Goal: Task Accomplishment & Management: Complete application form

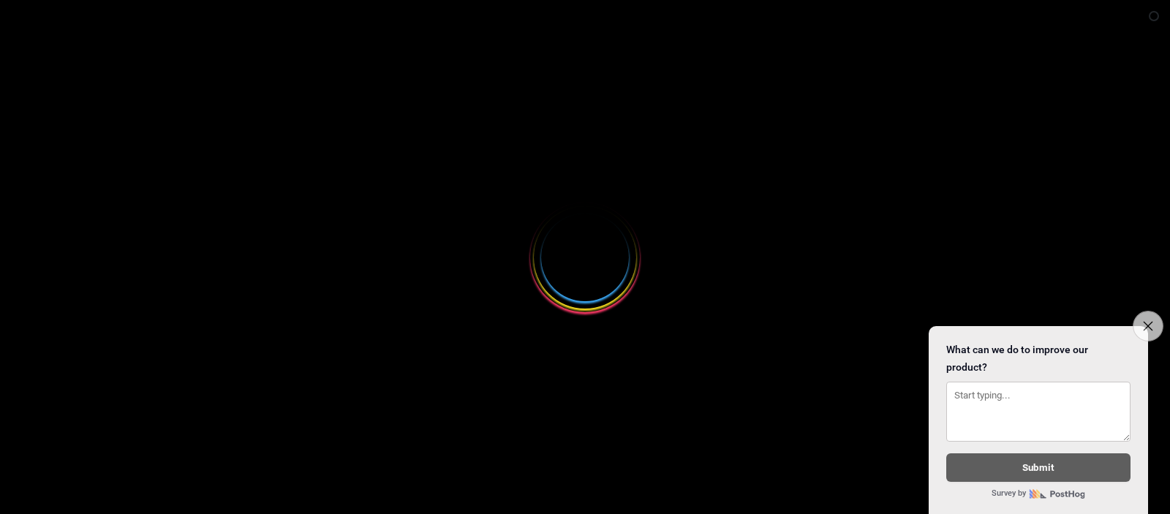
click at [1143, 321] on icon "Close survey" at bounding box center [1148, 326] width 10 height 10
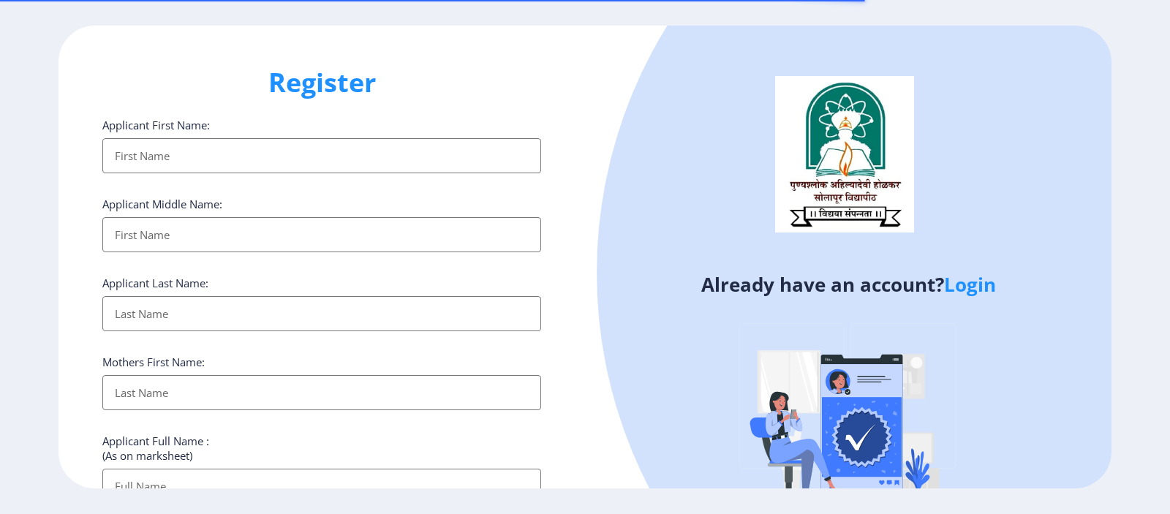
select select
click at [358, 161] on input "Applicant First Name:" at bounding box center [321, 155] width 439 height 35
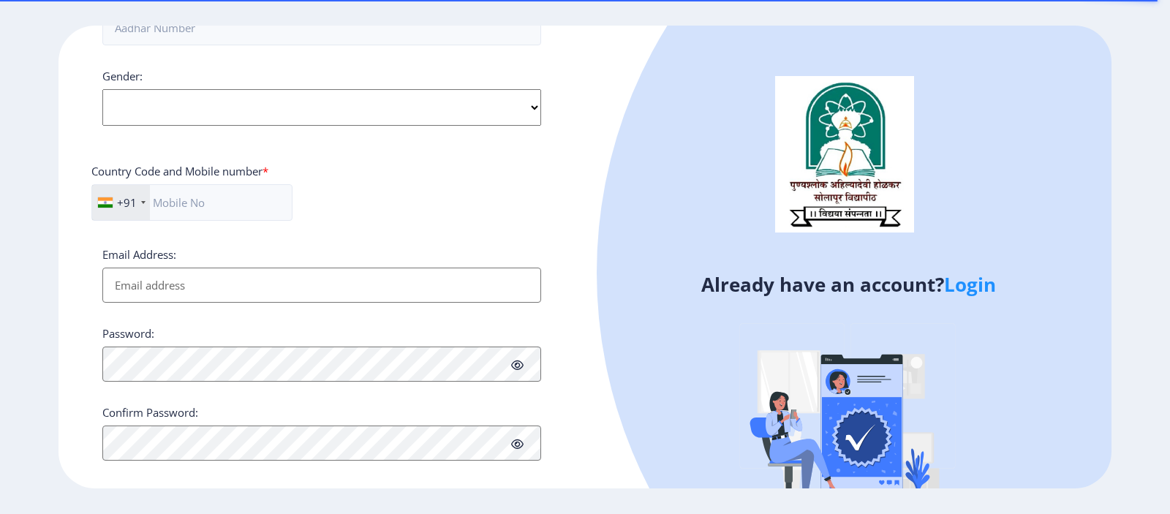
scroll to position [555, 0]
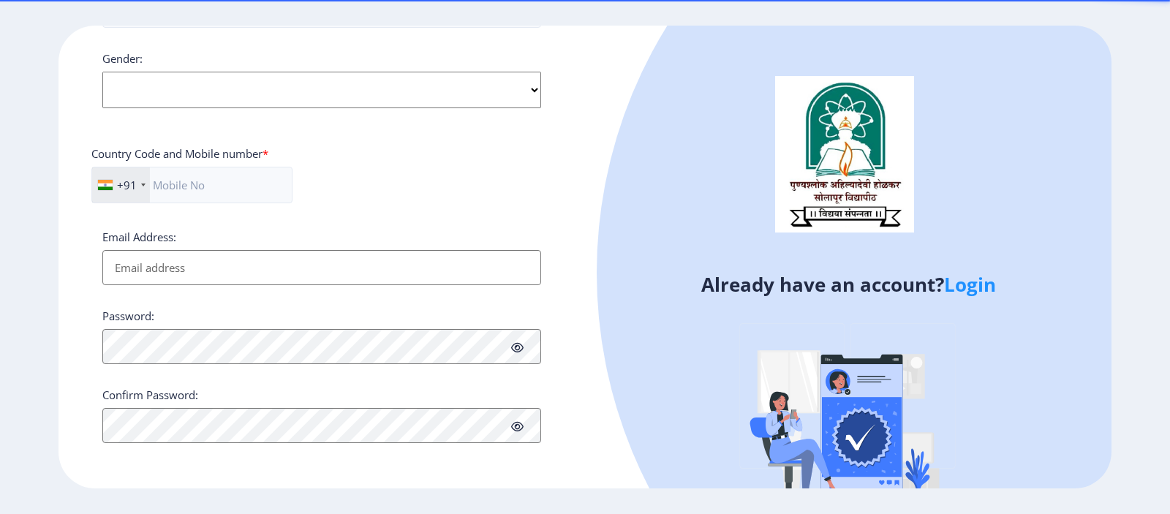
click at [390, 160] on div "Country Code and Mobile number *" at bounding box center [321, 156] width 461 height 20
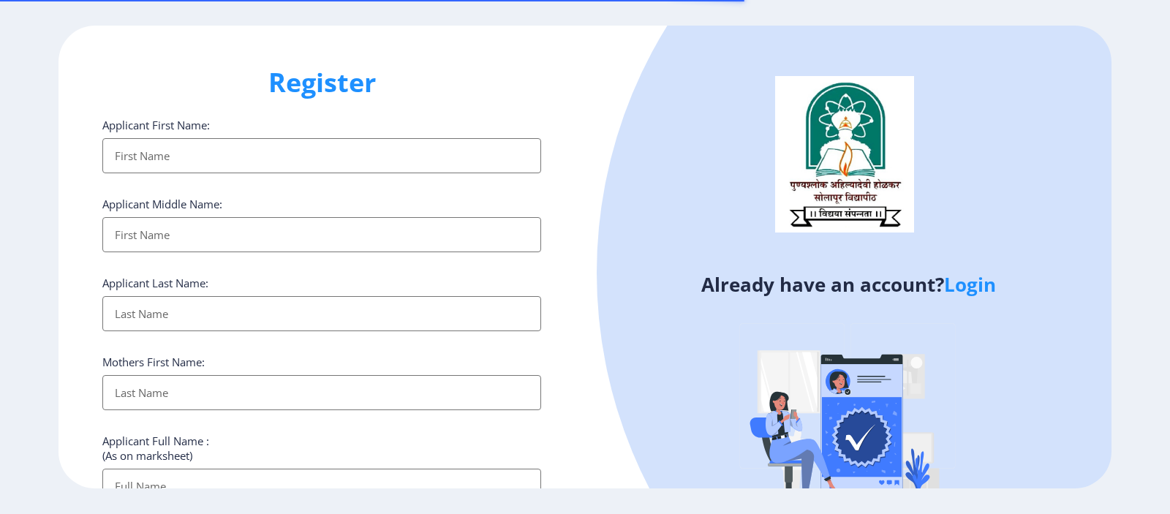
select select
click at [227, 144] on input "Applicant First Name:" at bounding box center [321, 155] width 439 height 35
click at [960, 285] on link "Login" at bounding box center [970, 284] width 52 height 26
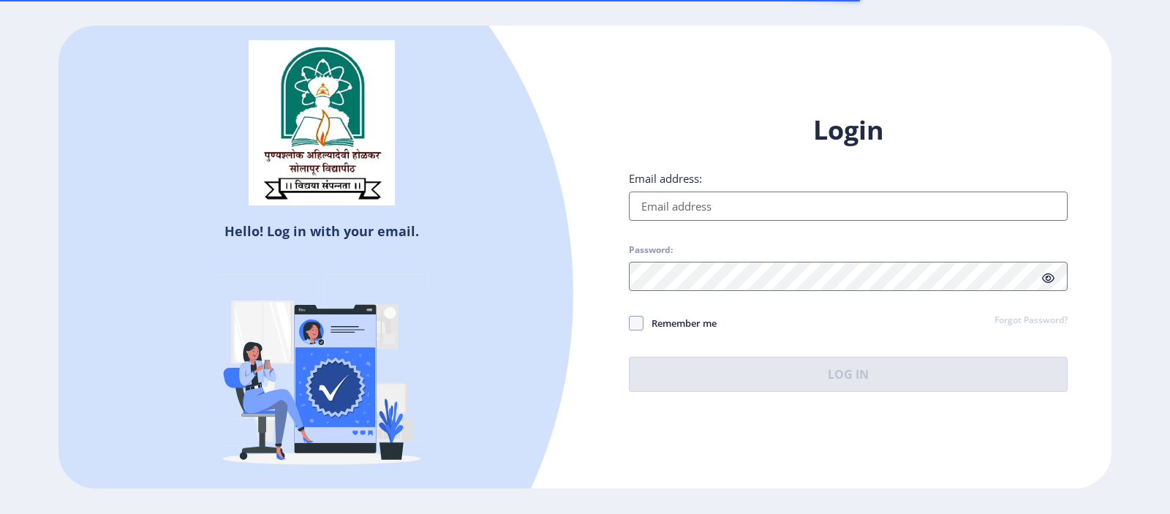
click at [735, 189] on div "Email address:" at bounding box center [848, 196] width 439 height 50
click at [735, 196] on input "Email address:" at bounding box center [848, 206] width 439 height 29
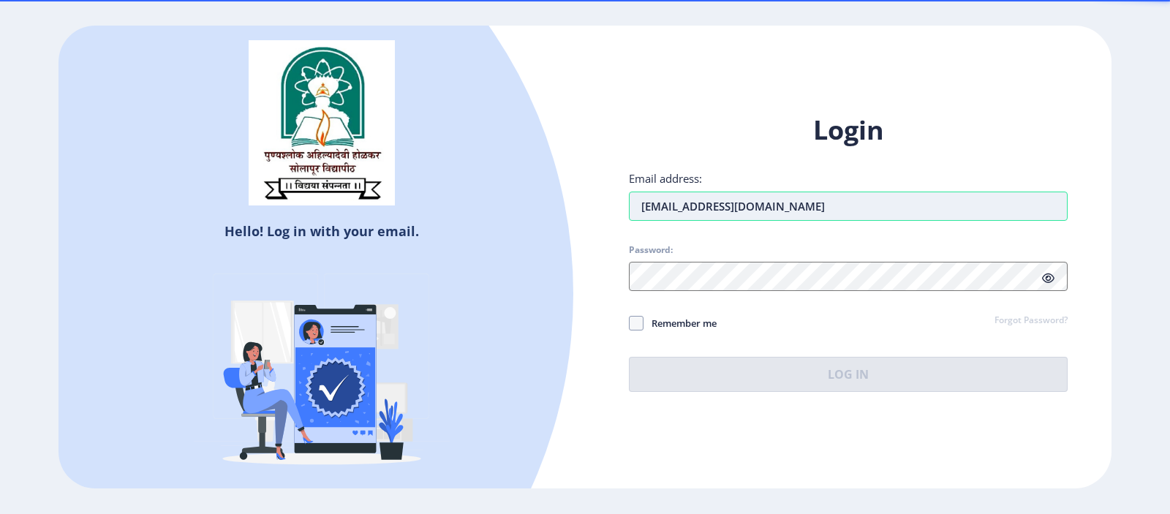
type input "kumbharyogesh31@gmail.com"
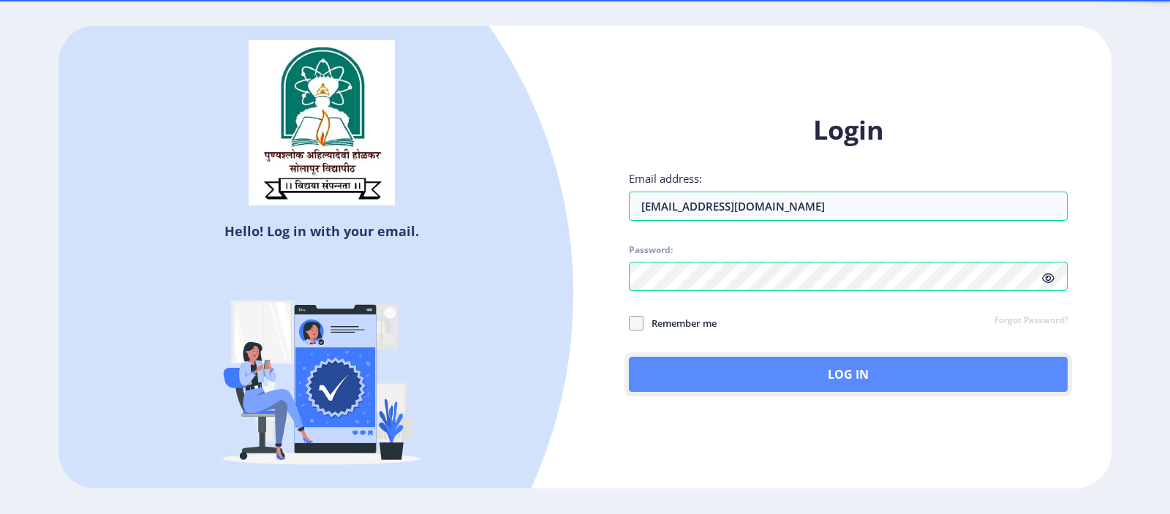
click at [722, 357] on button "Log In" at bounding box center [848, 374] width 439 height 35
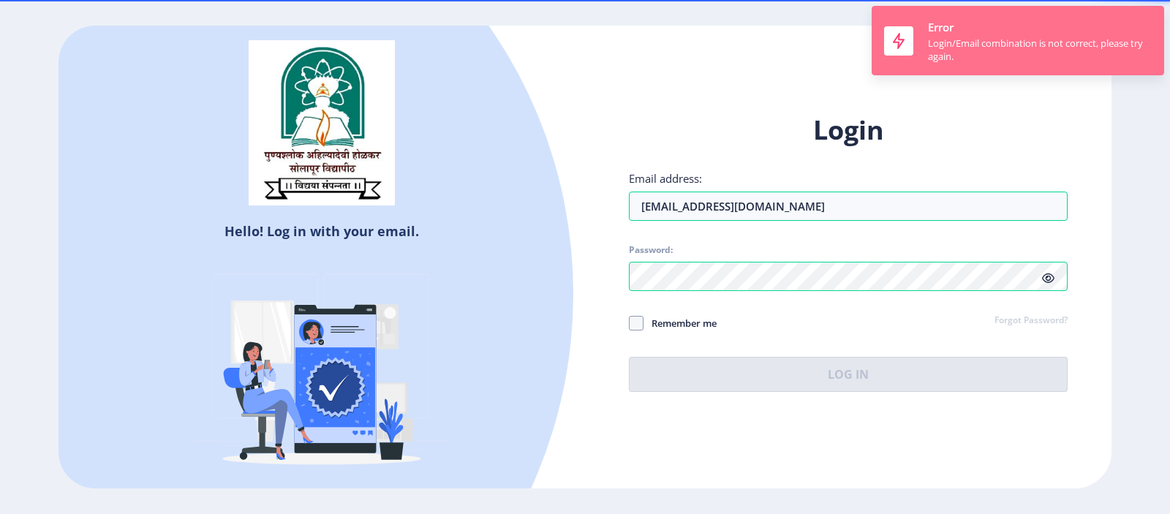
click at [1114, 36] on div "Error Login/Email combination is not correct, please try again." at bounding box center [1040, 40] width 224 height 45
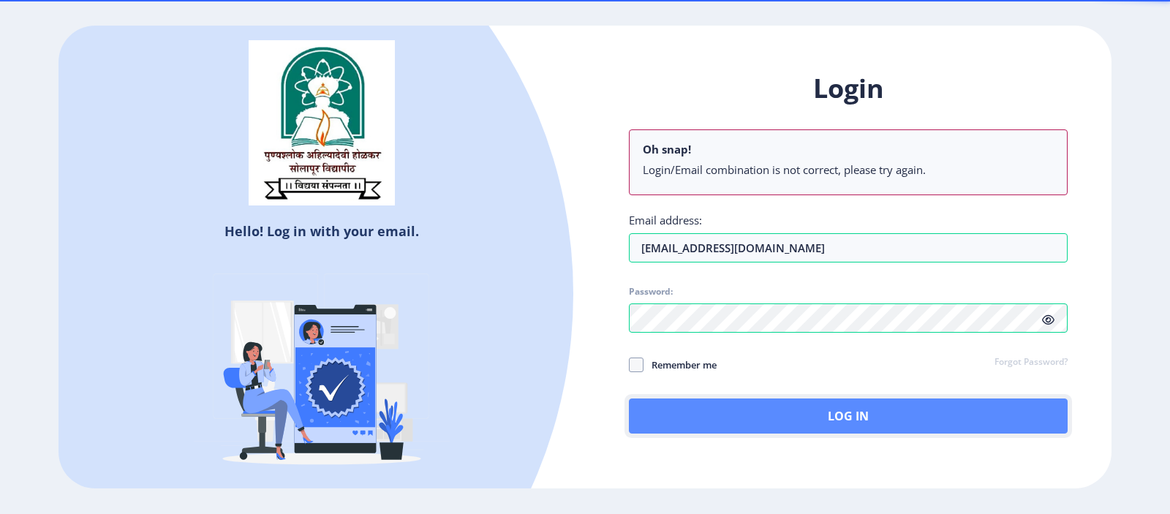
click at [758, 403] on button "Log In" at bounding box center [848, 416] width 439 height 35
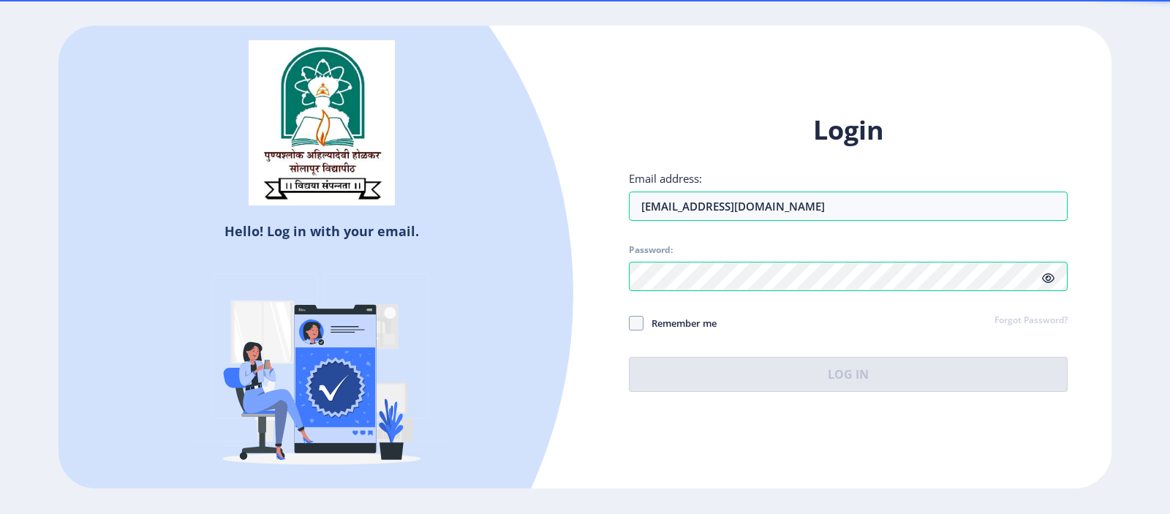
click at [1049, 283] on icon at bounding box center [1048, 278] width 12 height 11
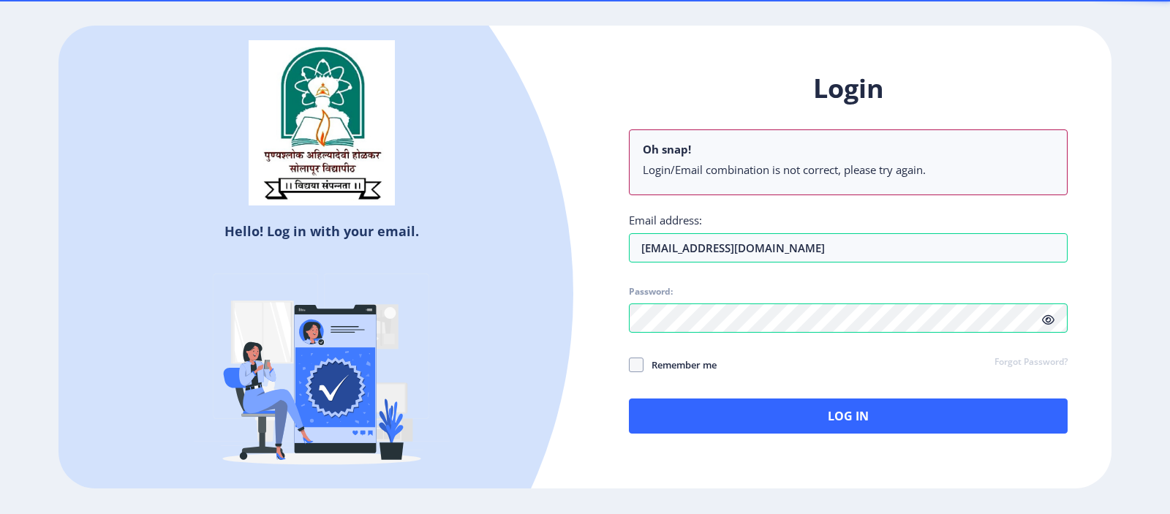
select select
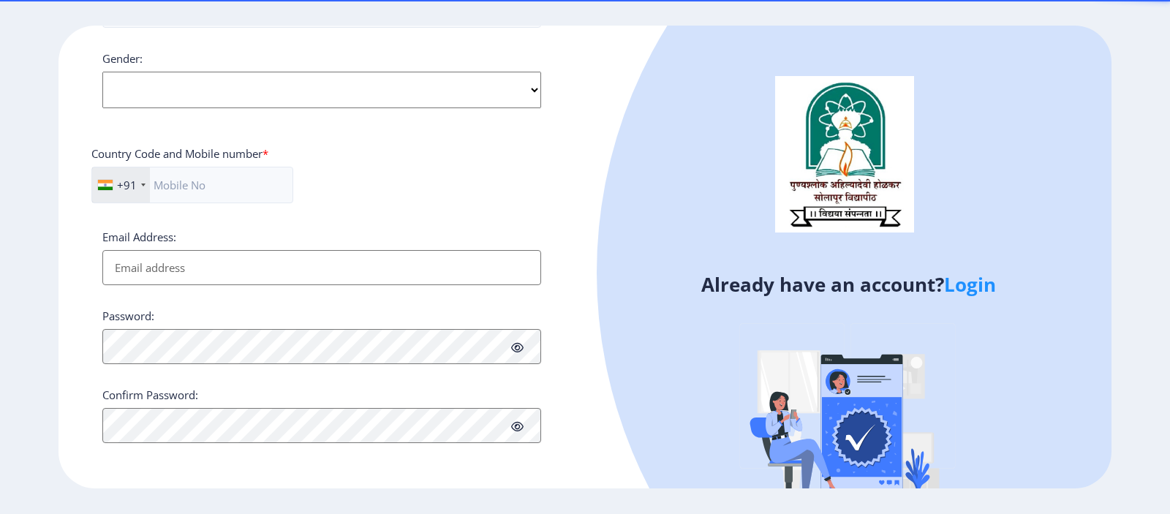
scroll to position [29, 0]
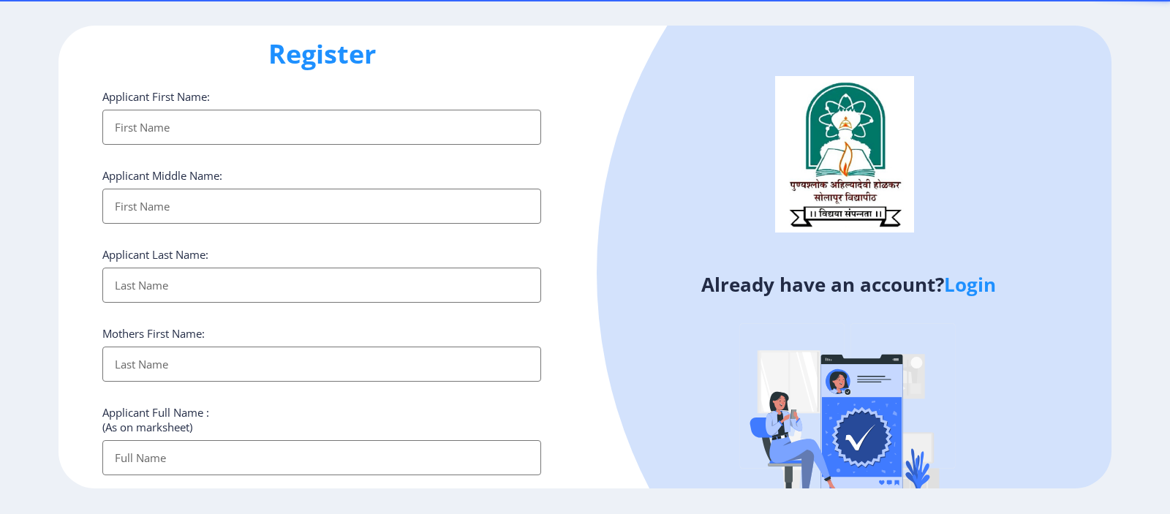
click at [309, 121] on input "Applicant First Name:" at bounding box center [321, 127] width 439 height 35
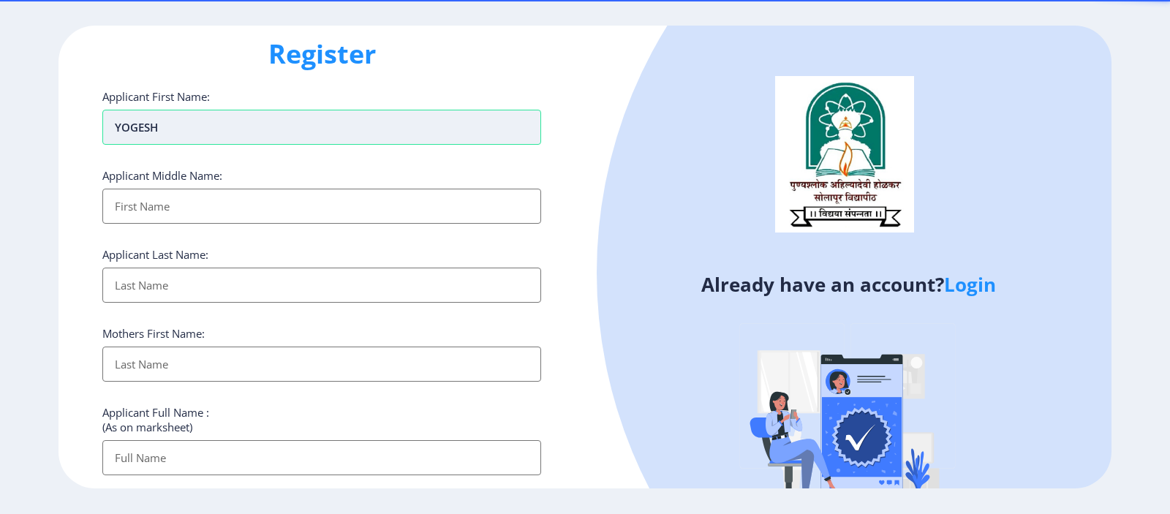
type input "YOGESH"
type input "IRAPPA"
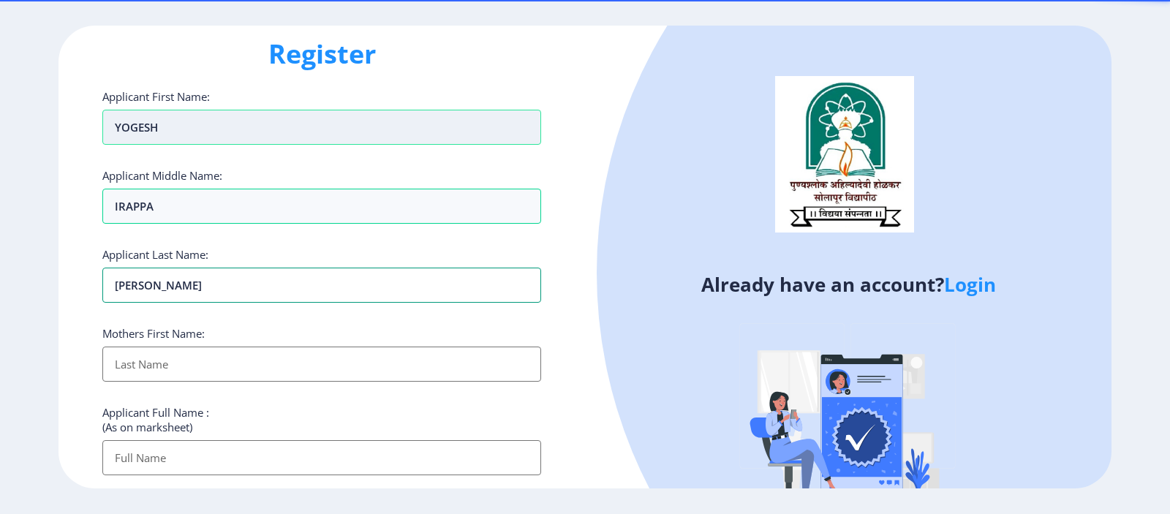
type input "[PERSON_NAME]"
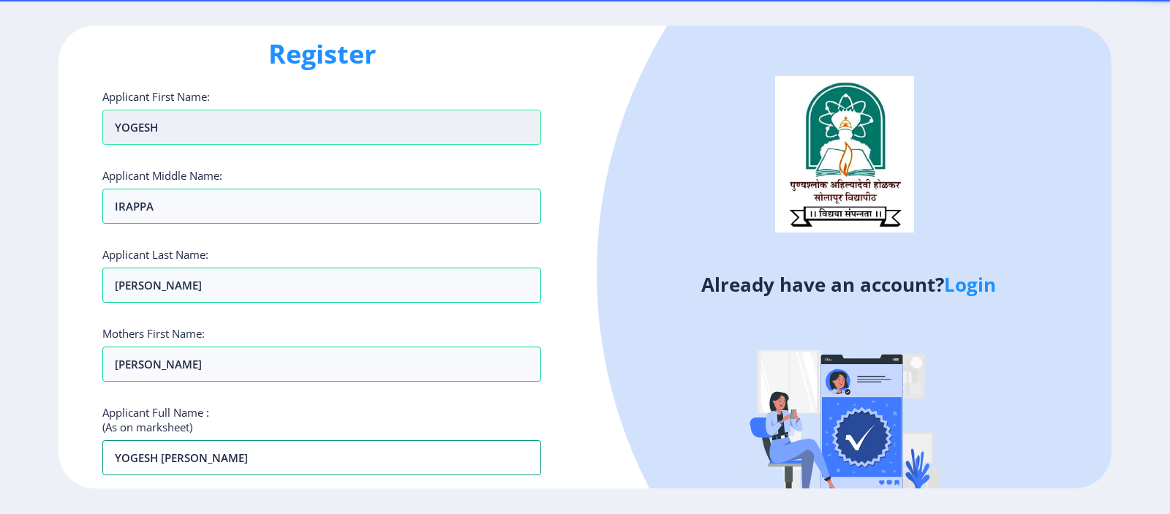
type input "YOGESH [PERSON_NAME]"
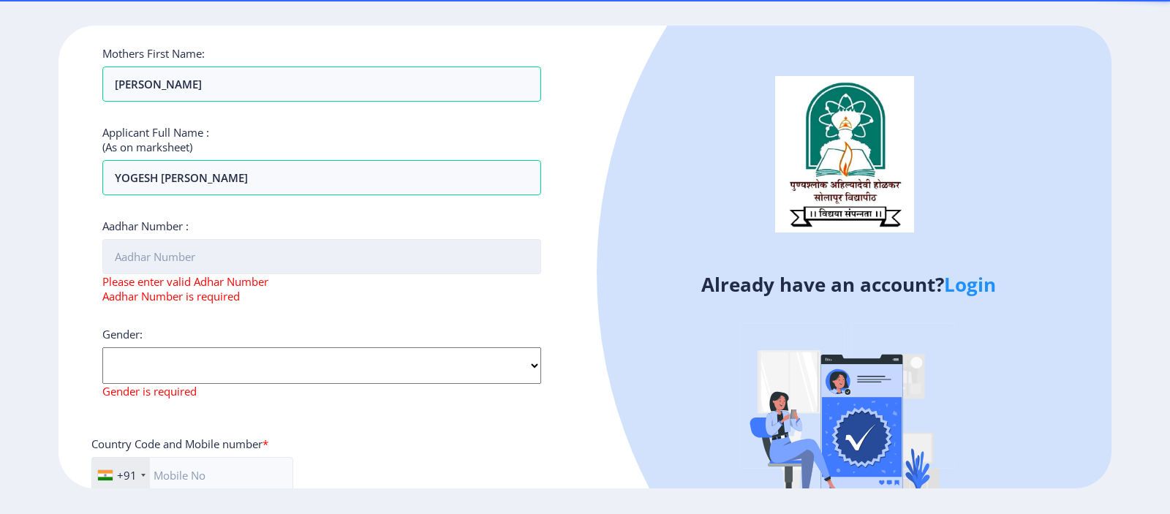
click at [179, 246] on input "Aadhar Number :" at bounding box center [321, 256] width 439 height 35
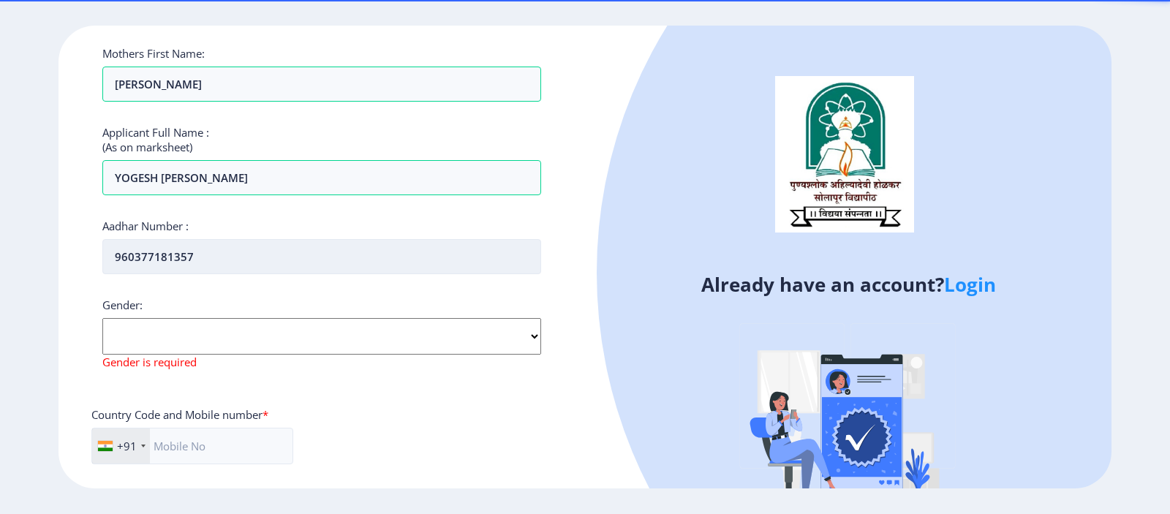
type input "960377181357"
select select "[DEMOGRAPHIC_DATA]"
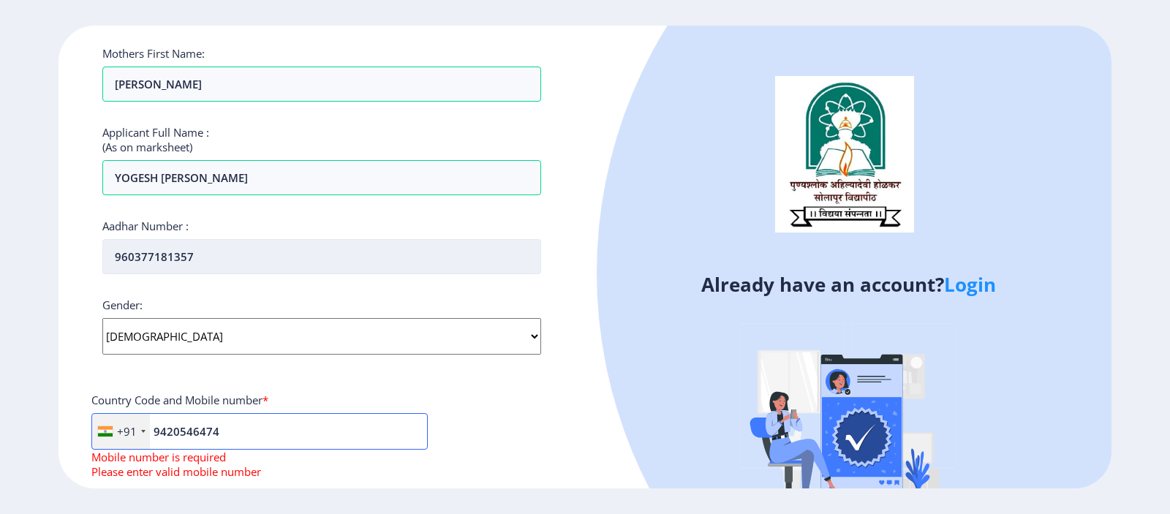
type input "9420546474"
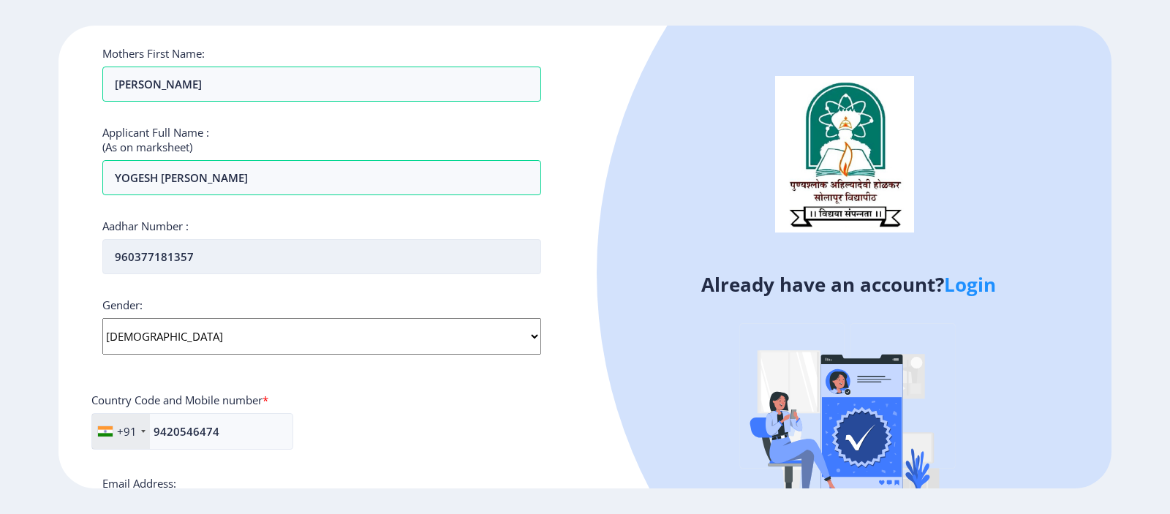
scroll to position [555, 0]
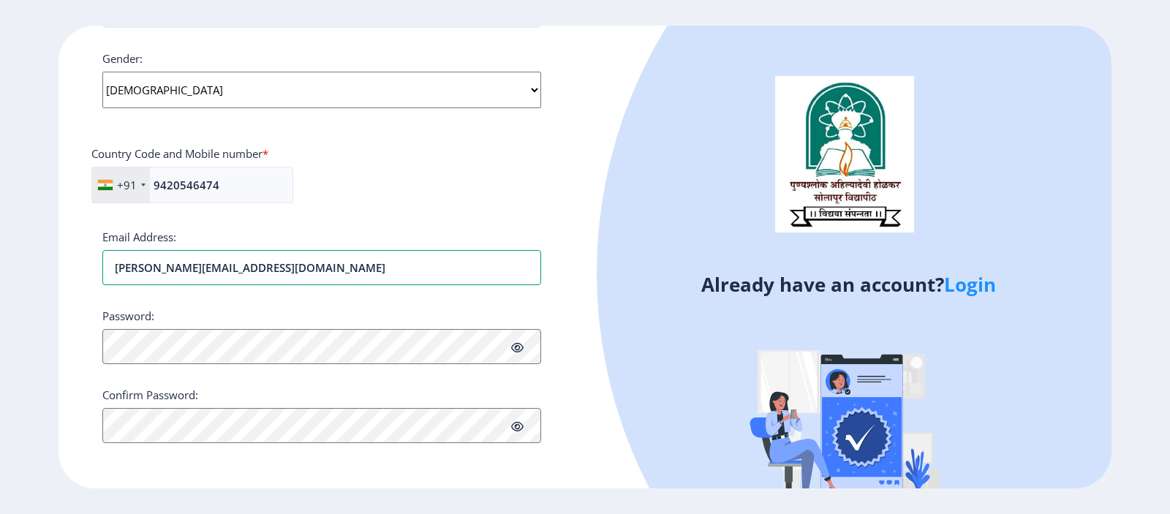
type input "[PERSON_NAME][EMAIL_ADDRESS][DOMAIN_NAME]"
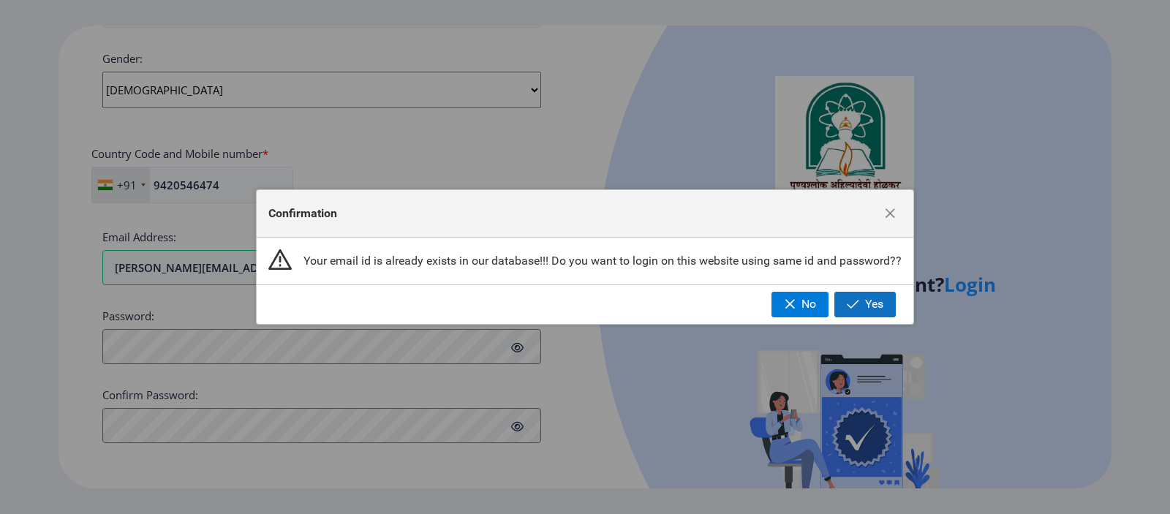
click at [863, 312] on button "Yes" at bounding box center [864, 304] width 61 height 25
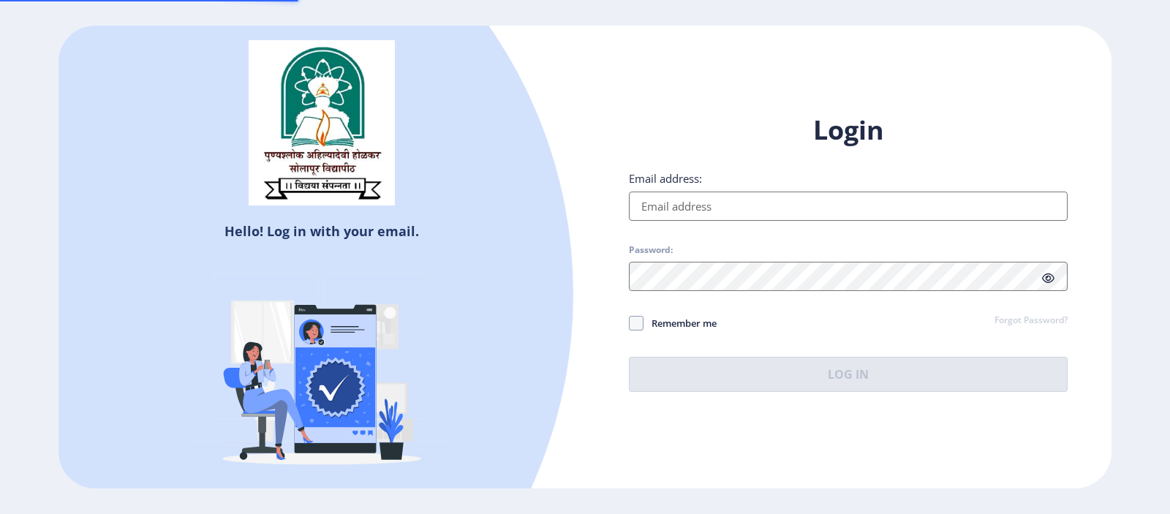
scroll to position [260, 0]
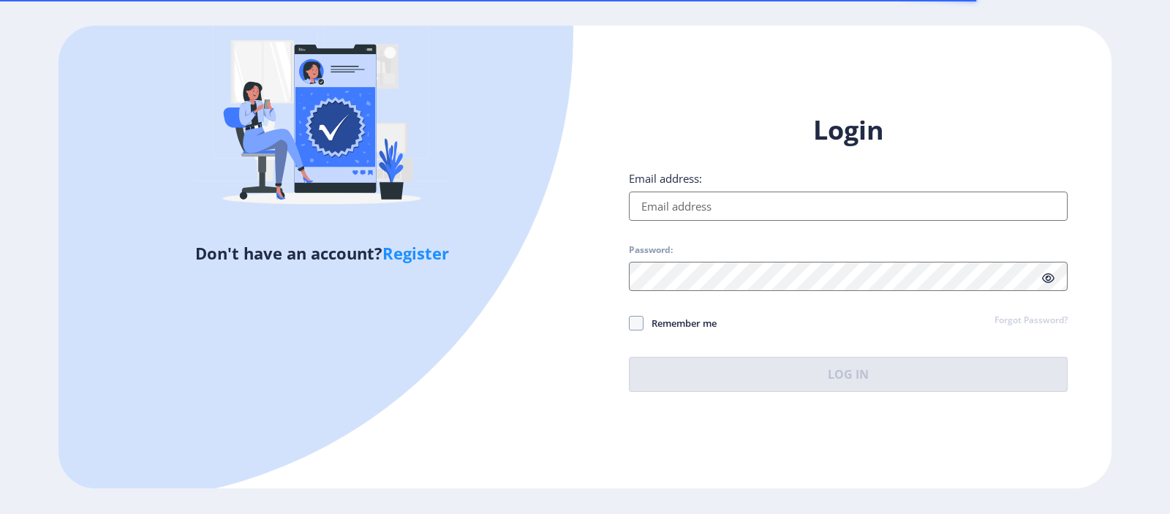
click at [763, 208] on input "Email address:" at bounding box center [848, 206] width 439 height 29
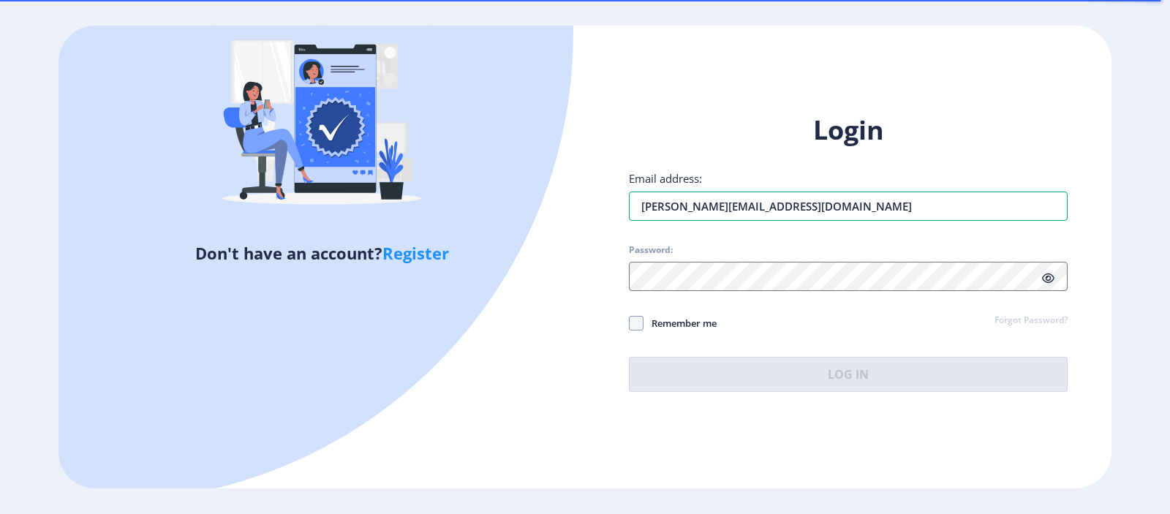
type input "[PERSON_NAME][EMAIL_ADDRESS][DOMAIN_NAME]"
click at [1039, 322] on link "Forgot Password?" at bounding box center [1030, 320] width 73 height 13
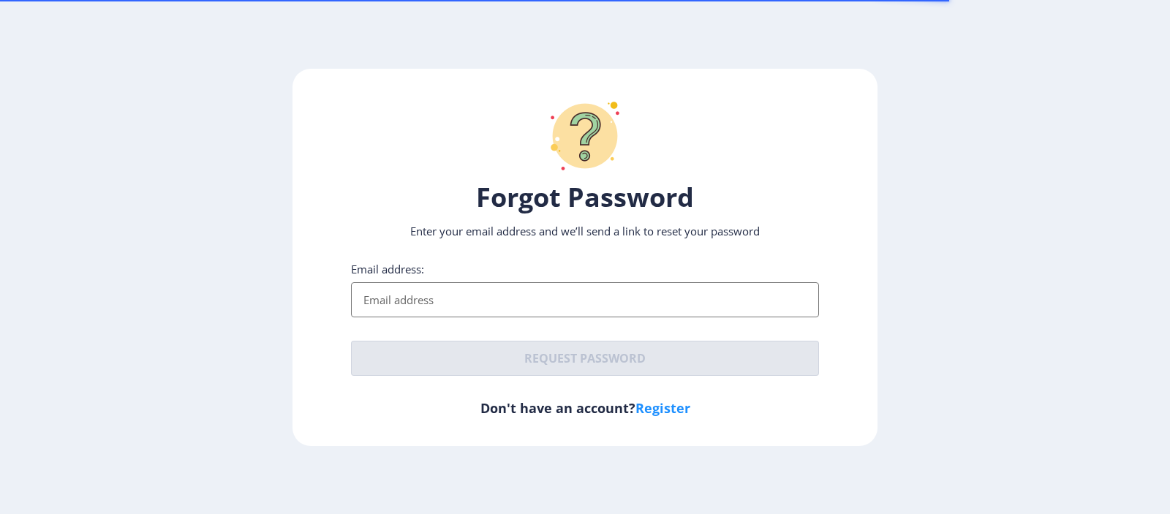
click at [551, 303] on input "Email address:" at bounding box center [585, 299] width 468 height 35
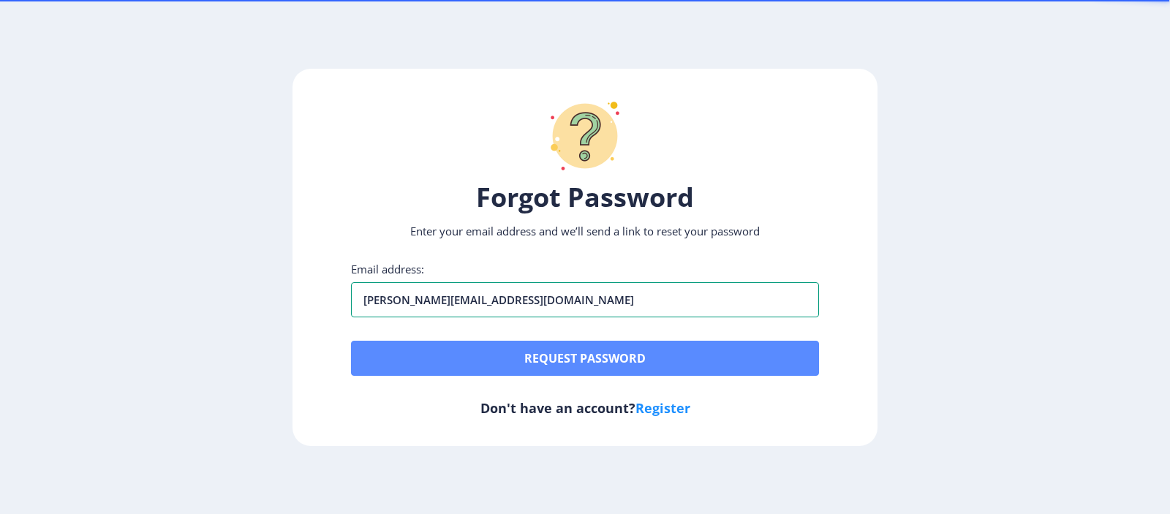
type input "[PERSON_NAME][EMAIL_ADDRESS][DOMAIN_NAME]"
click at [537, 354] on button "Request password" at bounding box center [585, 358] width 468 height 35
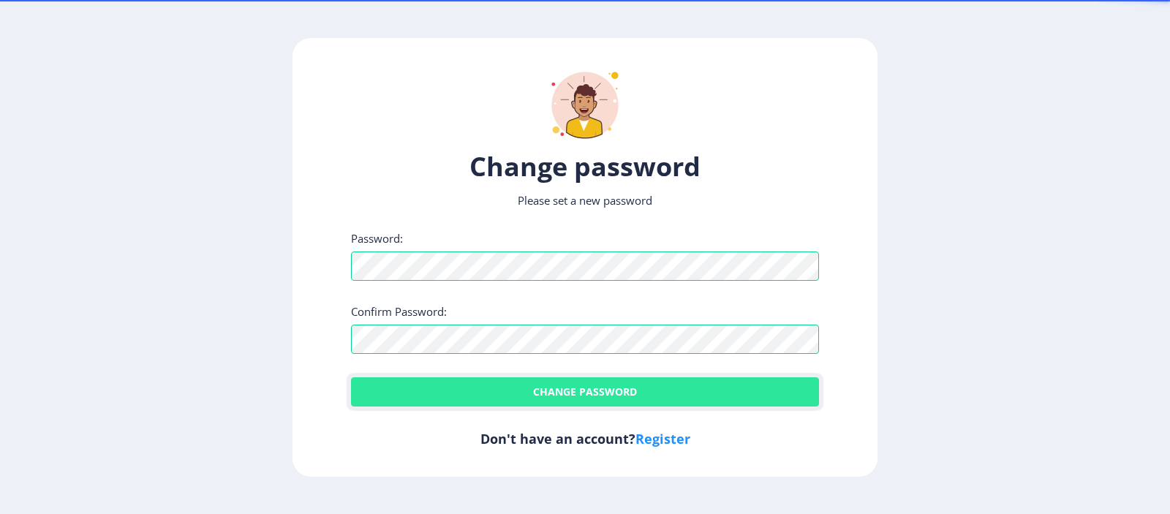
click at [480, 391] on button "Change password" at bounding box center [585, 391] width 468 height 29
click at [538, 385] on button "Change password" at bounding box center [585, 391] width 468 height 29
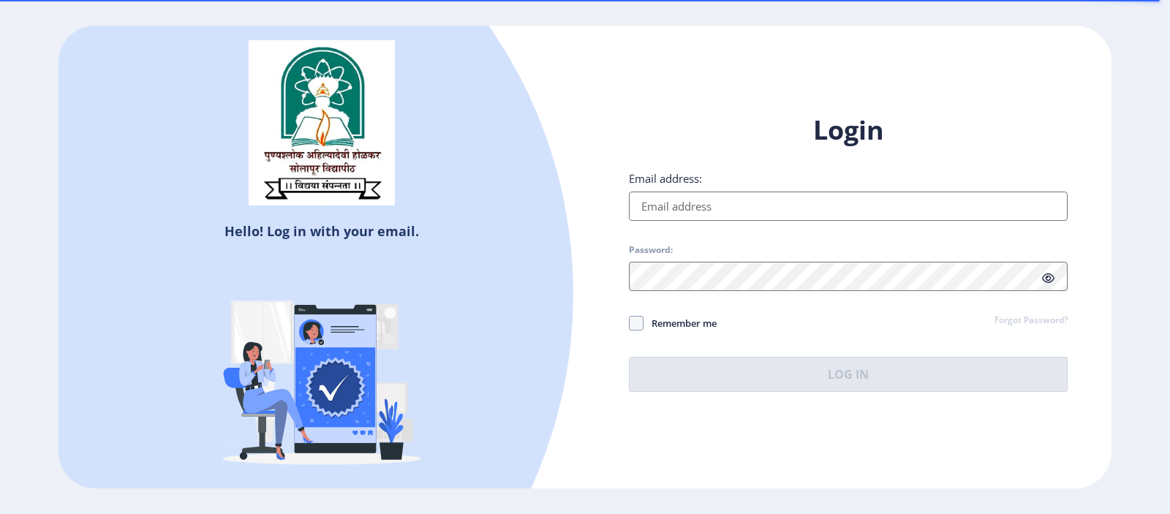
click at [823, 208] on input "Email address:" at bounding box center [848, 206] width 439 height 29
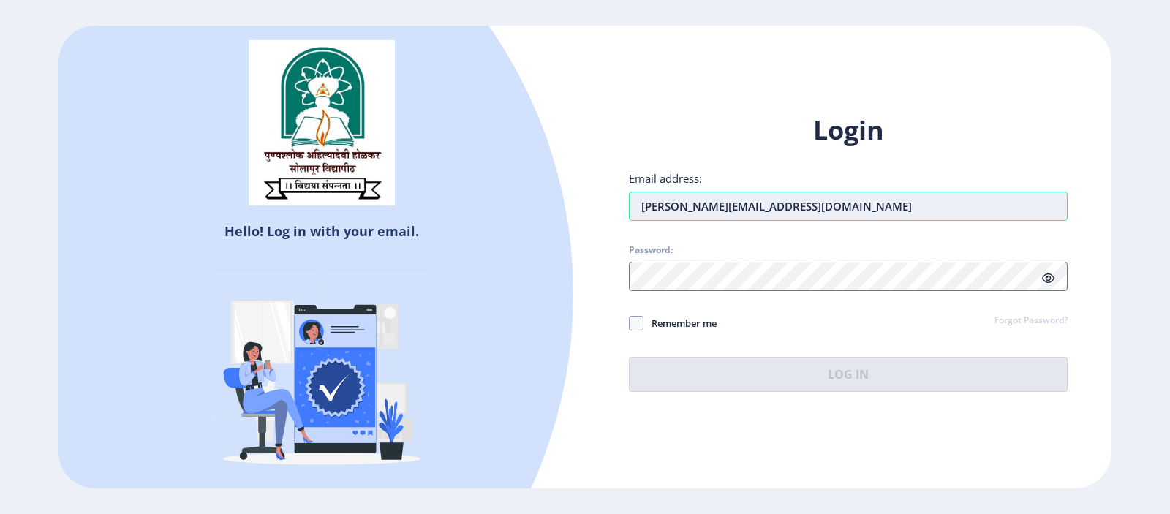
type input "[PERSON_NAME][EMAIL_ADDRESS][DOMAIN_NAME]"
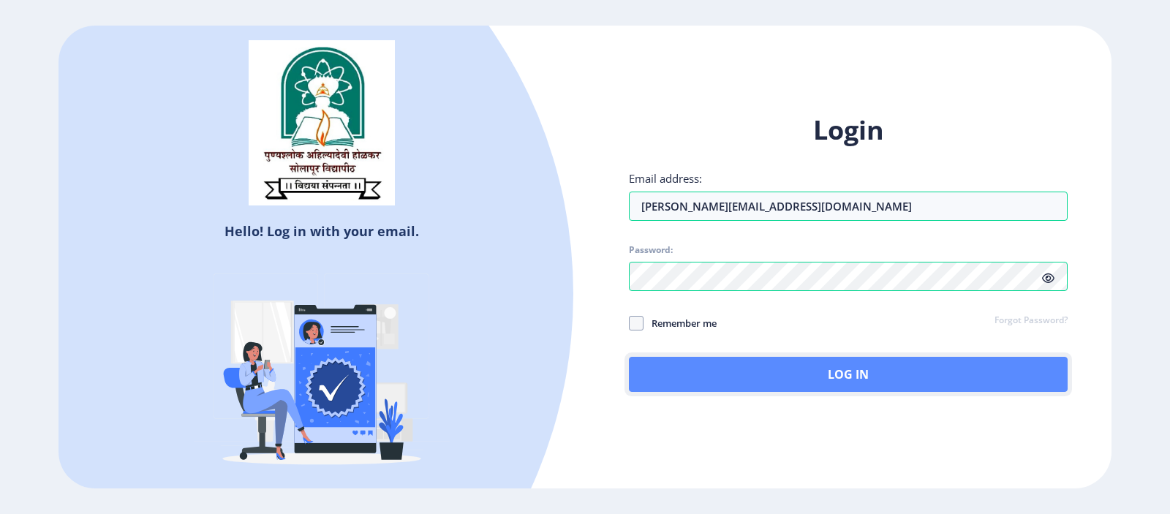
click at [798, 376] on button "Log In" at bounding box center [848, 374] width 439 height 35
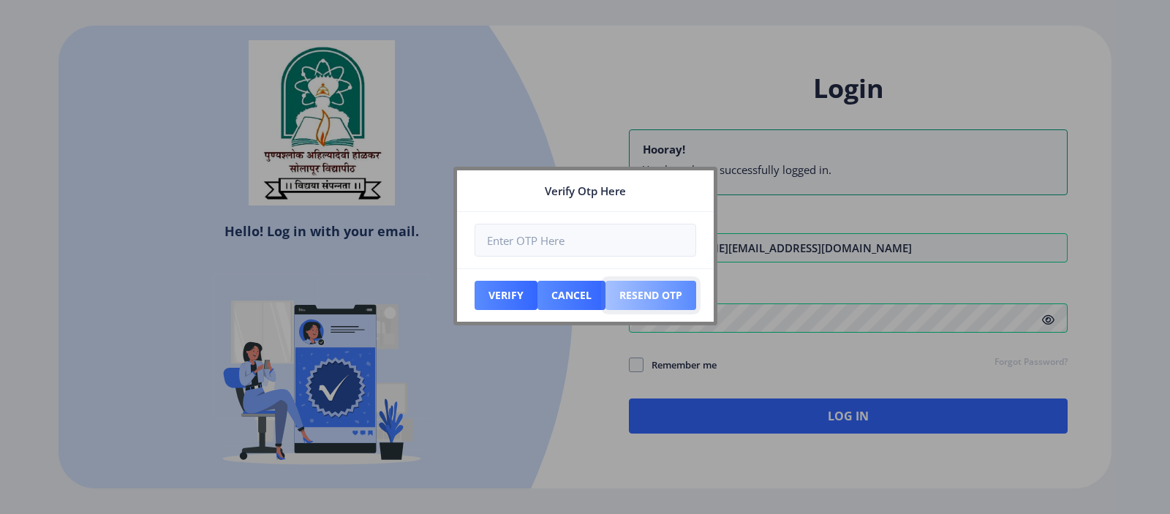
click at [537, 301] on button "Resend Otp" at bounding box center [506, 295] width 63 height 29
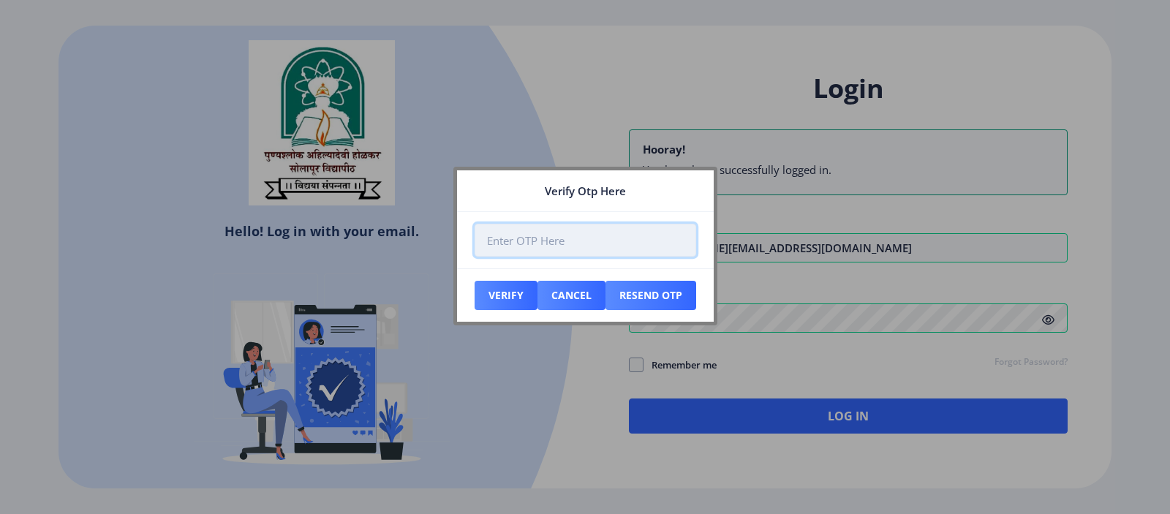
click at [616, 239] on input "number" at bounding box center [586, 240] width 222 height 33
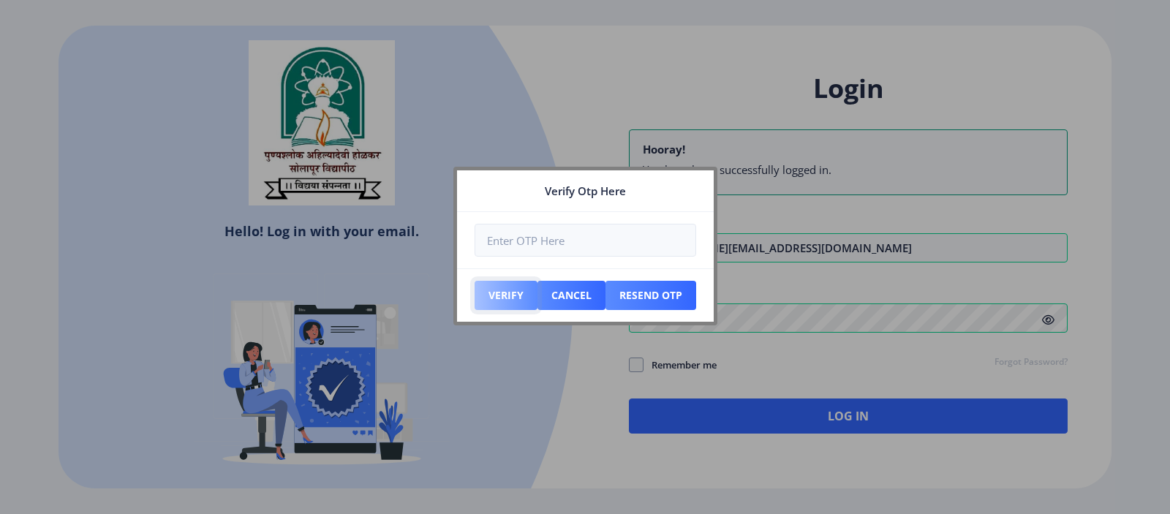
click at [526, 288] on button "Verify" at bounding box center [506, 295] width 63 height 29
click at [517, 295] on button "Verify" at bounding box center [506, 295] width 63 height 29
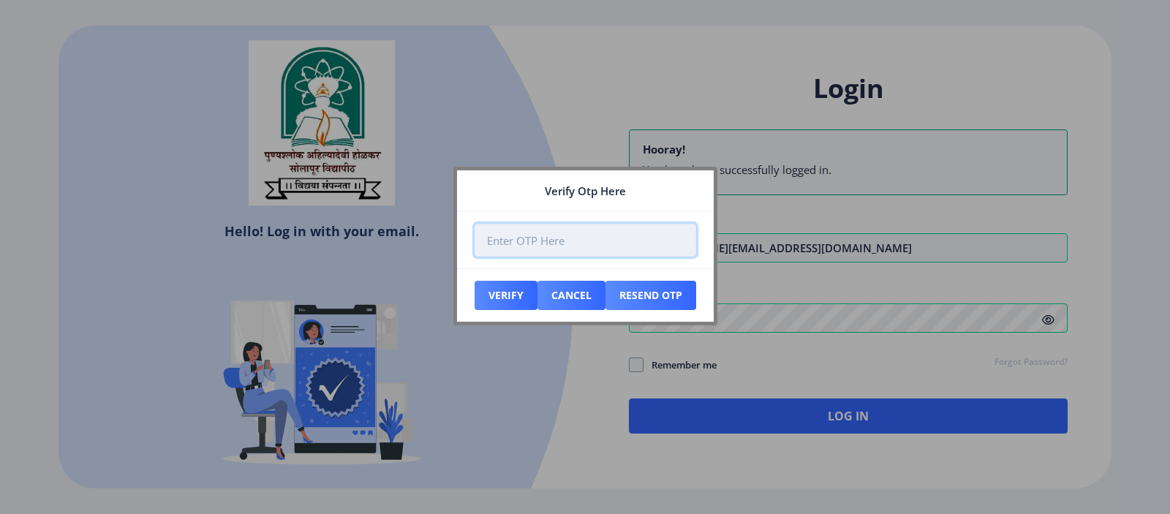
click at [550, 243] on input "number" at bounding box center [586, 240] width 222 height 33
type input "752759"
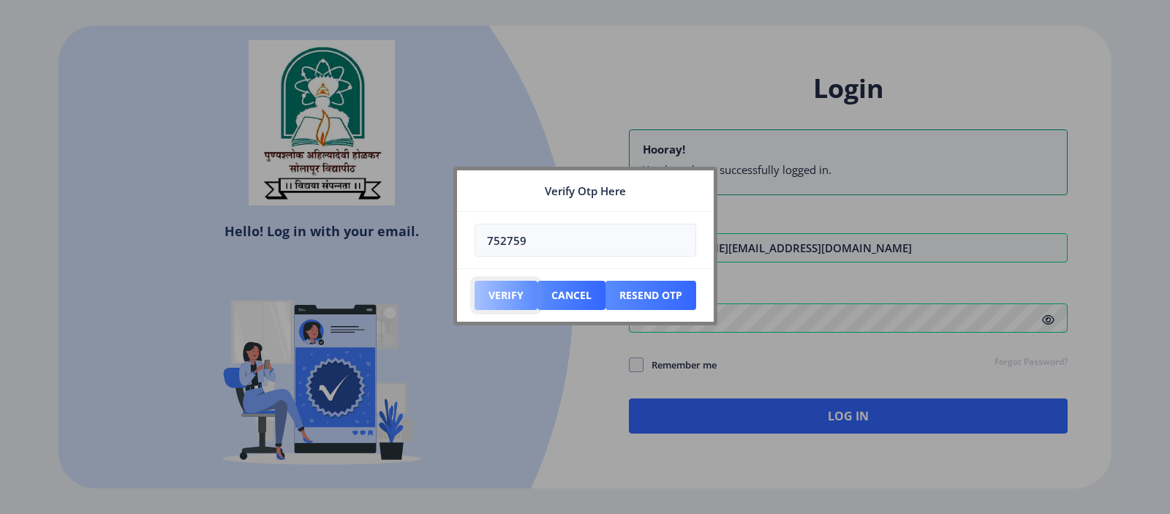
click at [513, 292] on button "Verify" at bounding box center [506, 295] width 63 height 29
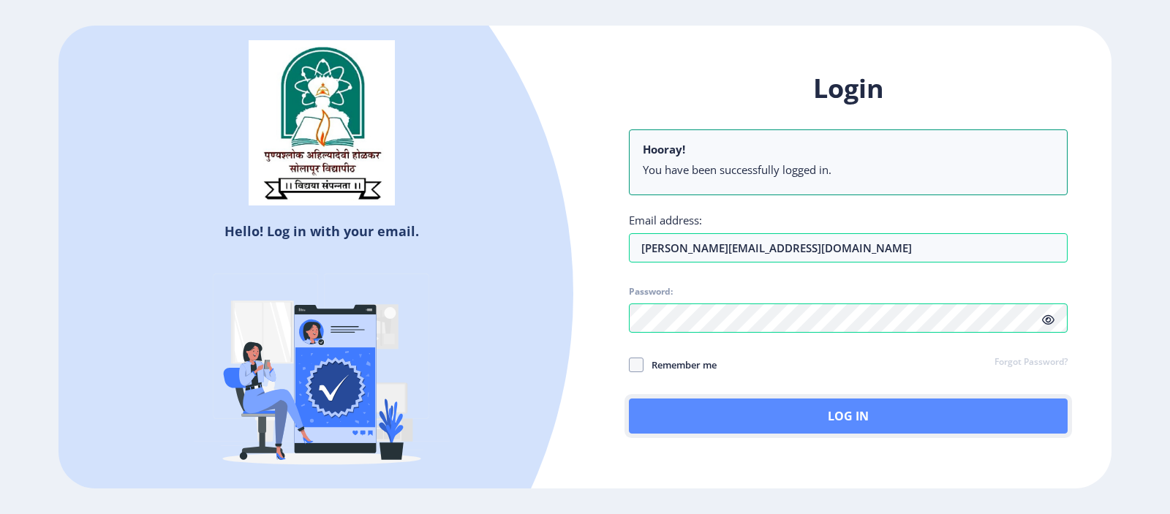
click at [709, 416] on button "Log In" at bounding box center [848, 416] width 439 height 35
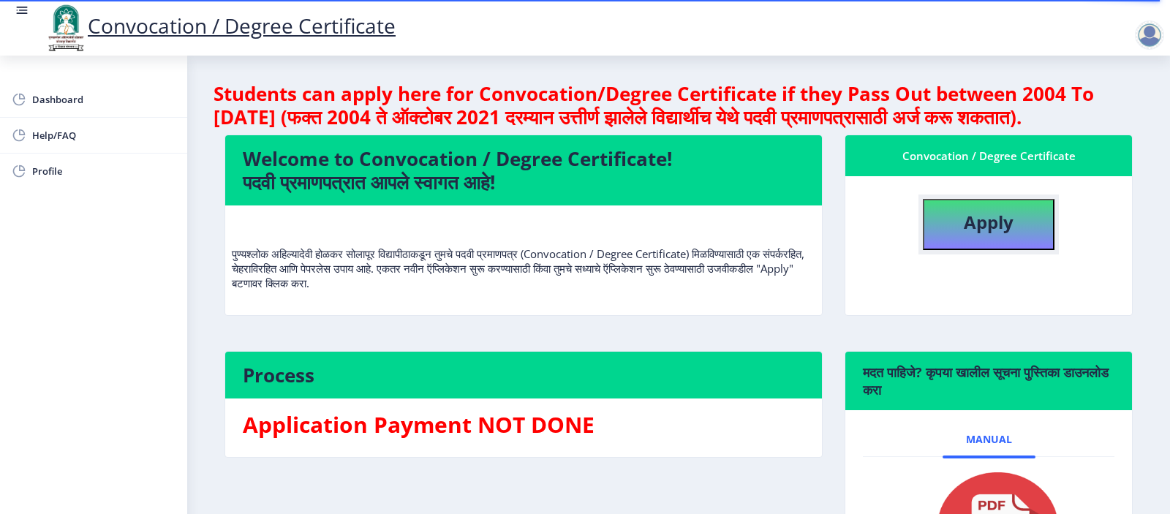
click at [1002, 250] on button "Apply" at bounding box center [989, 224] width 132 height 51
select select
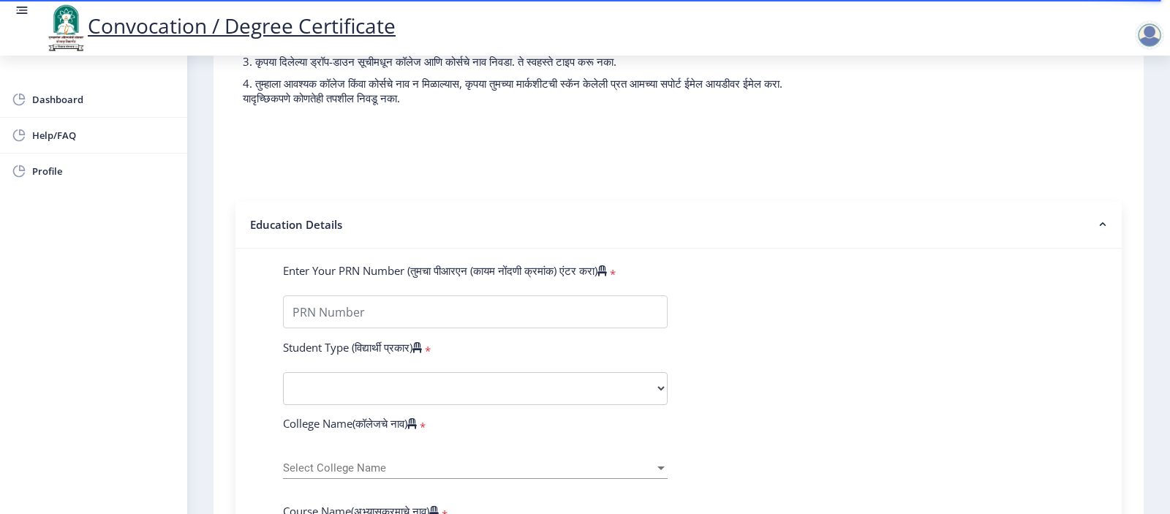
scroll to position [276, 0]
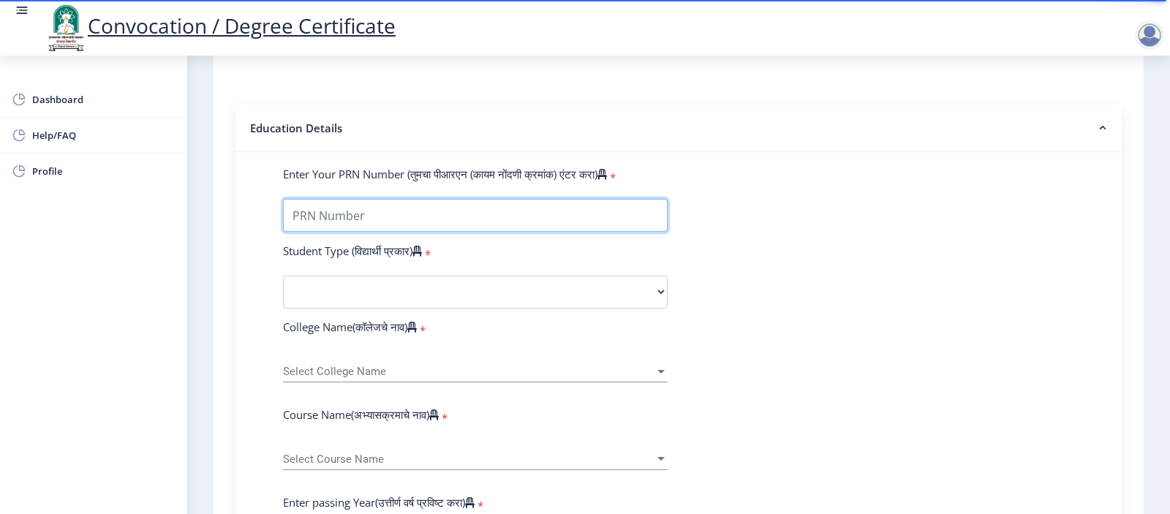
click at [350, 232] on input "Enter Your PRN Number (तुमचा पीआरएन (कायम नोंदणी क्रमांक) एंटर करा)" at bounding box center [475, 215] width 385 height 33
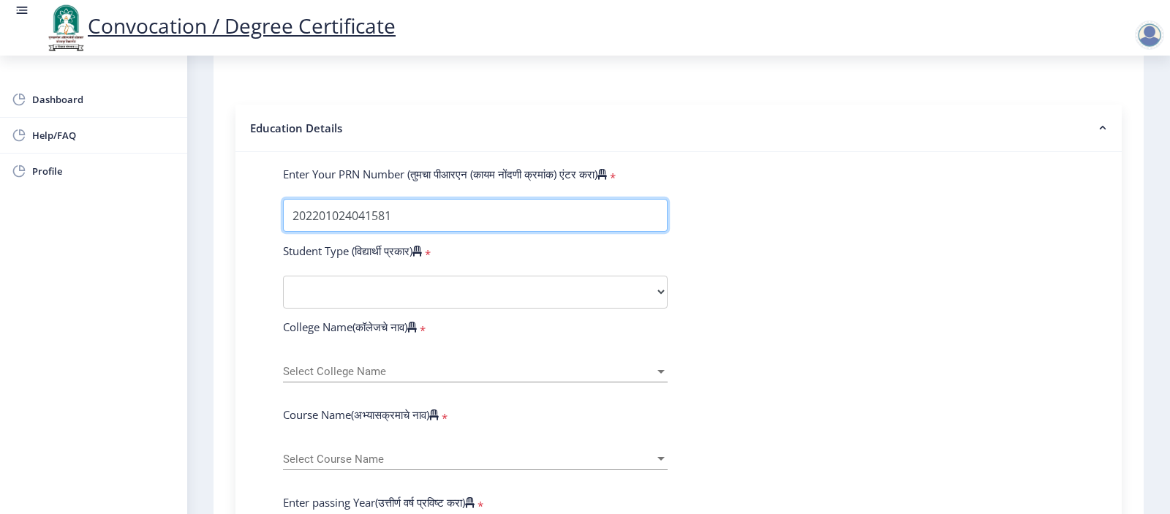
type input "202201024041581"
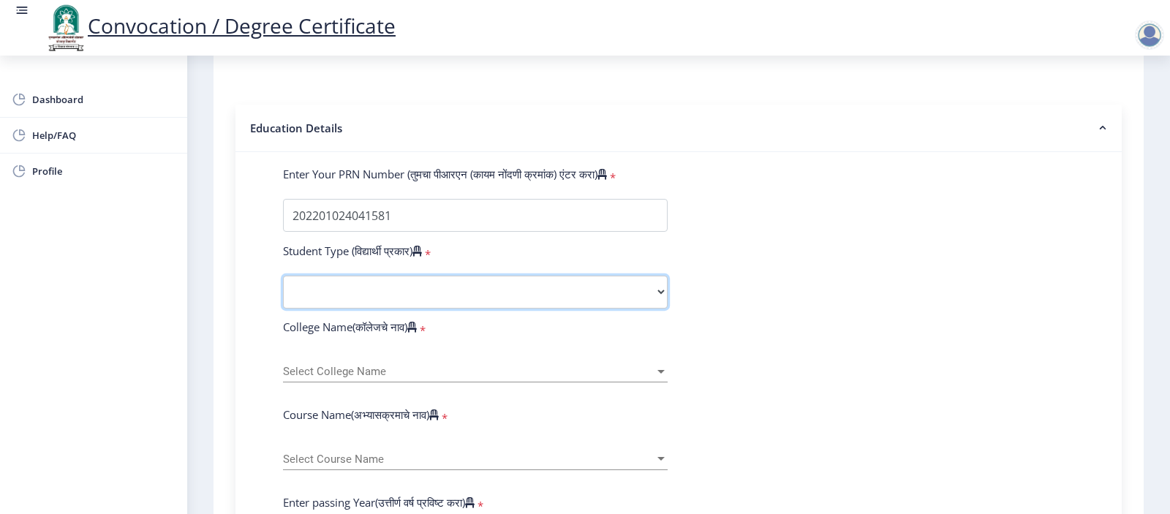
click at [283, 276] on select "Select Student Type Regular External" at bounding box center [475, 292] width 385 height 33
select select "Regular"
click option "Regular" at bounding box center [0, 0] width 0 height 0
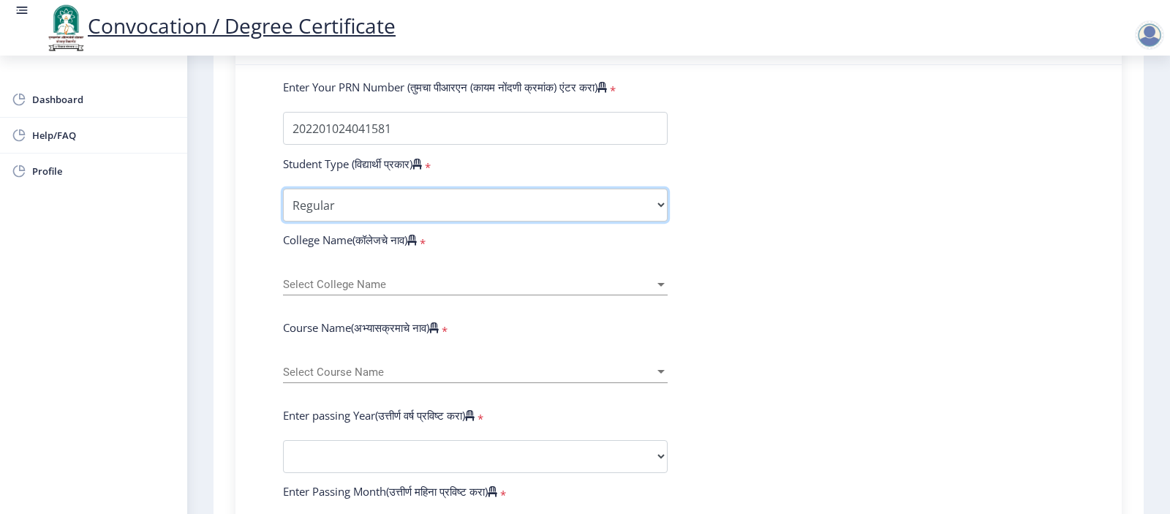
scroll to position [461, 0]
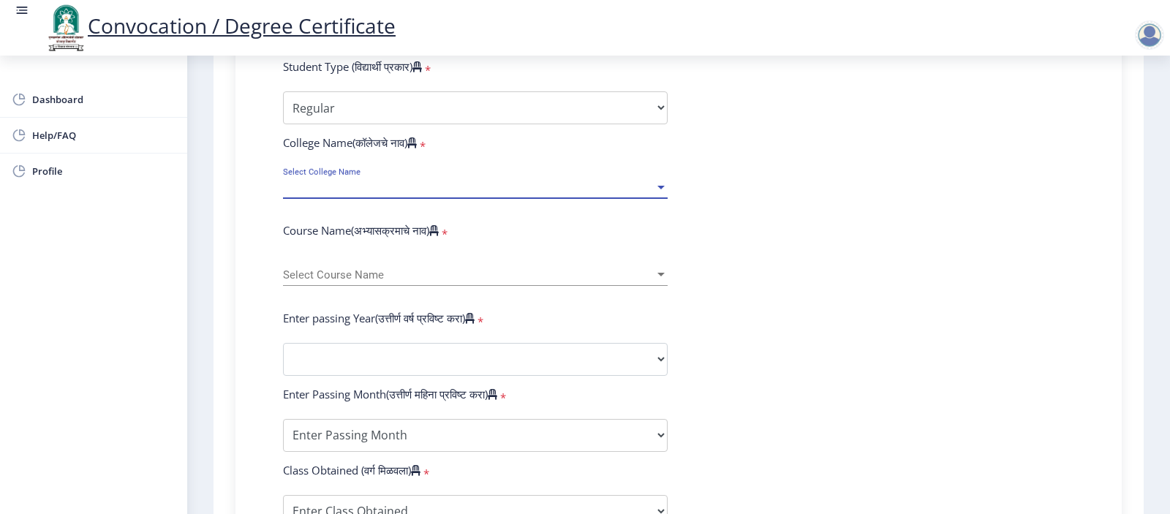
click at [657, 189] on div at bounding box center [660, 188] width 7 height 4
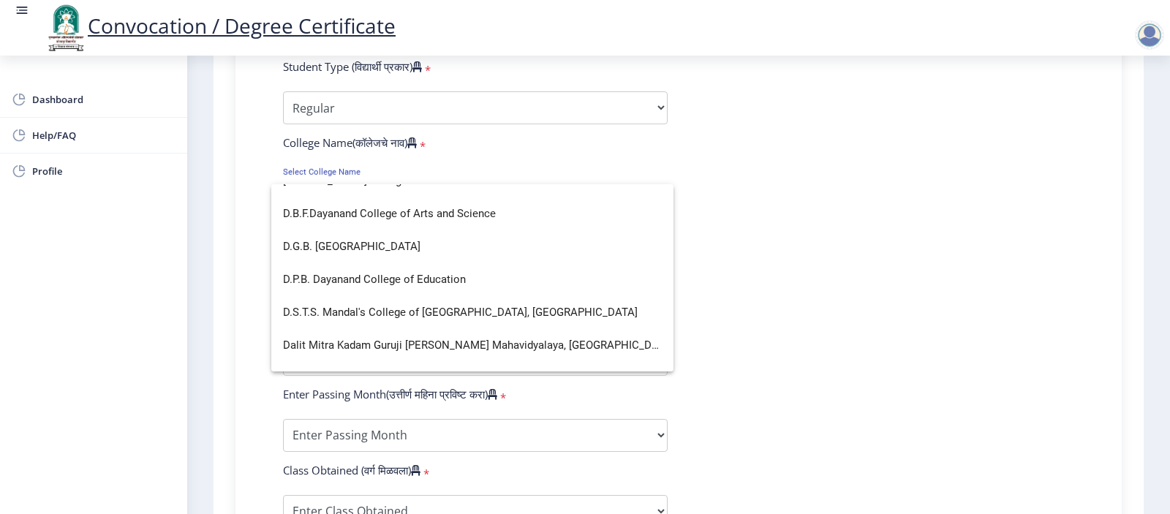
scroll to position [702, 0]
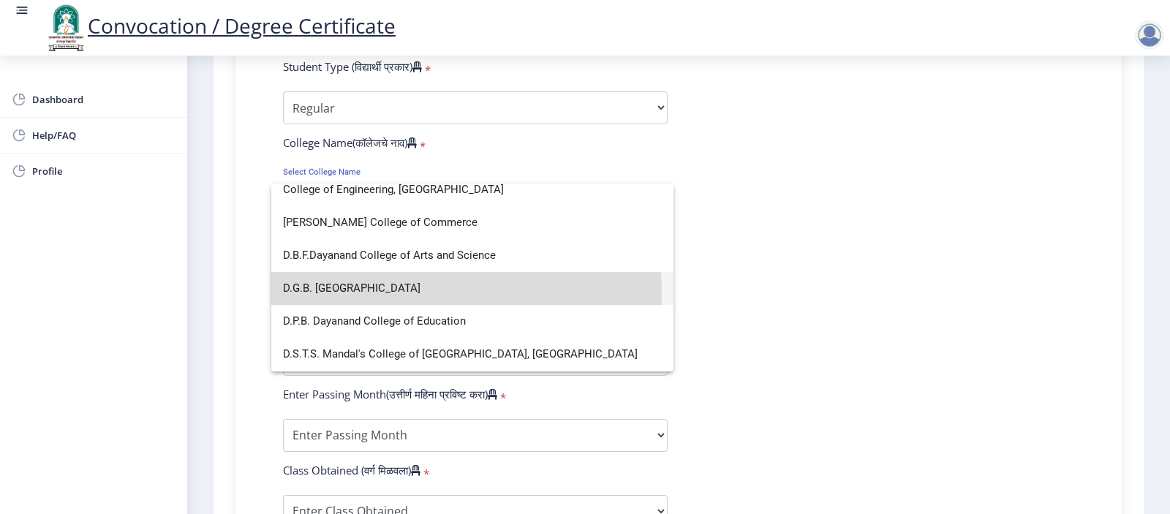
click at [415, 292] on span "D.G.B. [GEOGRAPHIC_DATA]" at bounding box center [472, 288] width 379 height 33
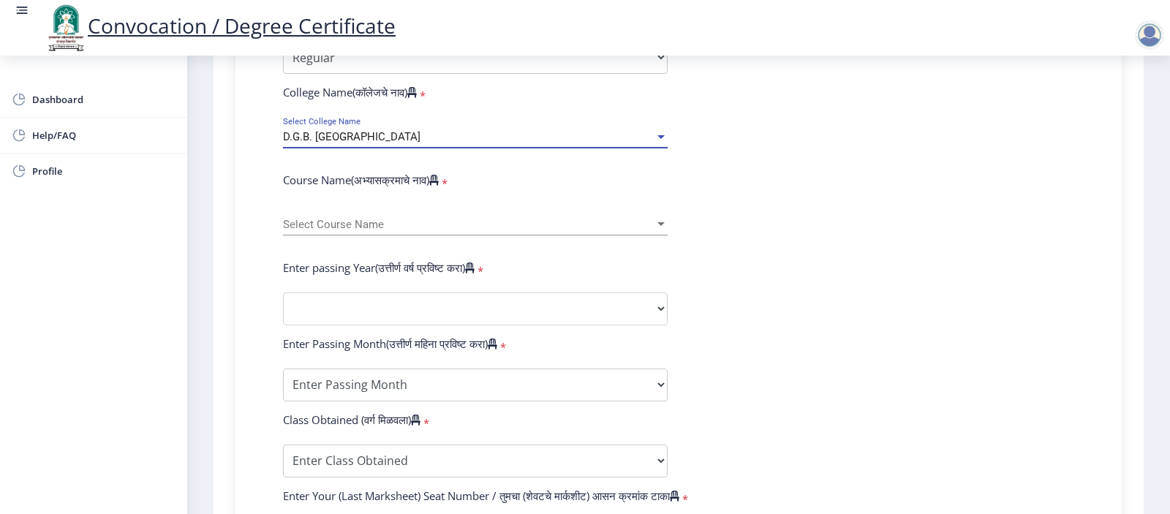
scroll to position [553, 0]
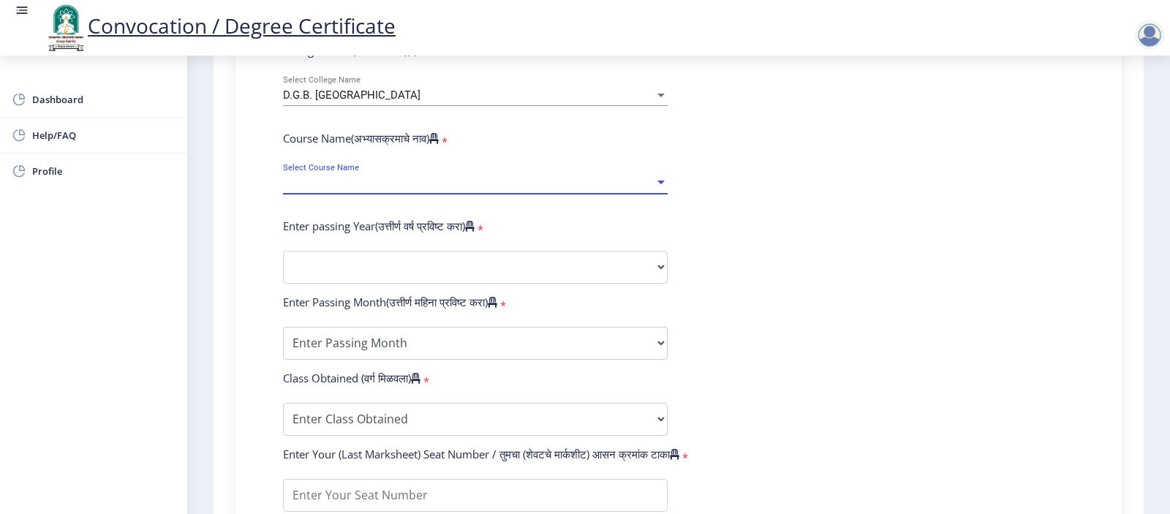
click at [546, 189] on span "Select Course Name" at bounding box center [468, 183] width 371 height 12
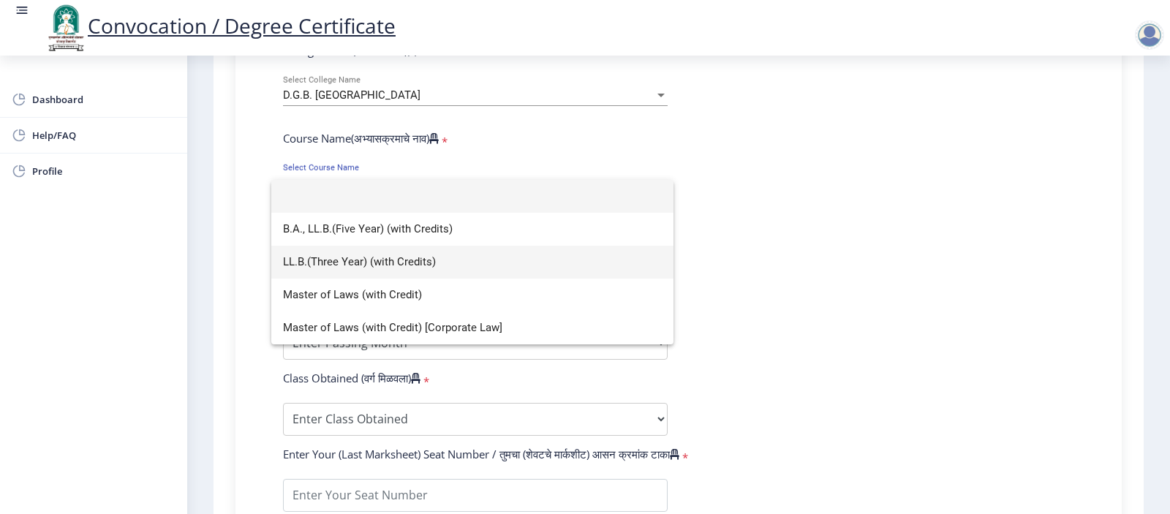
click at [380, 257] on span "LL.B.(Three Year) (with Credits)" at bounding box center [472, 262] width 379 height 33
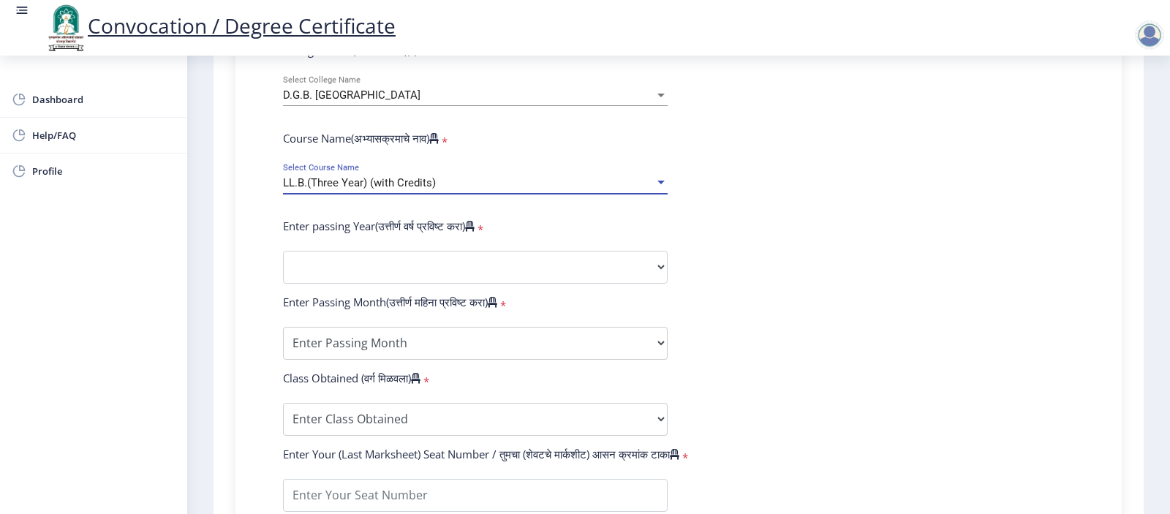
scroll to position [645, 0]
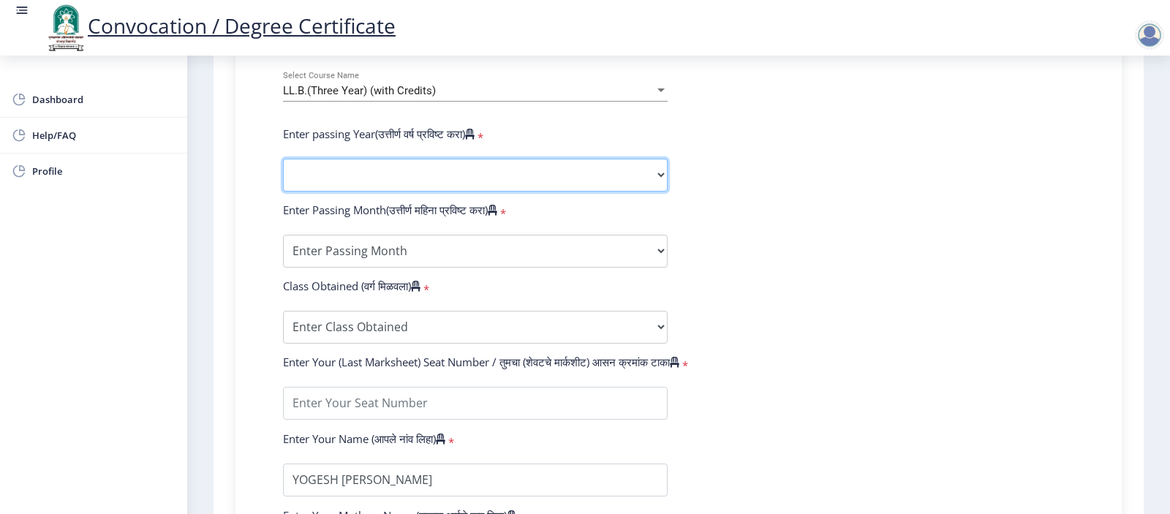
select select "2025"
click option "2025" at bounding box center [0, 0] width 0 height 0
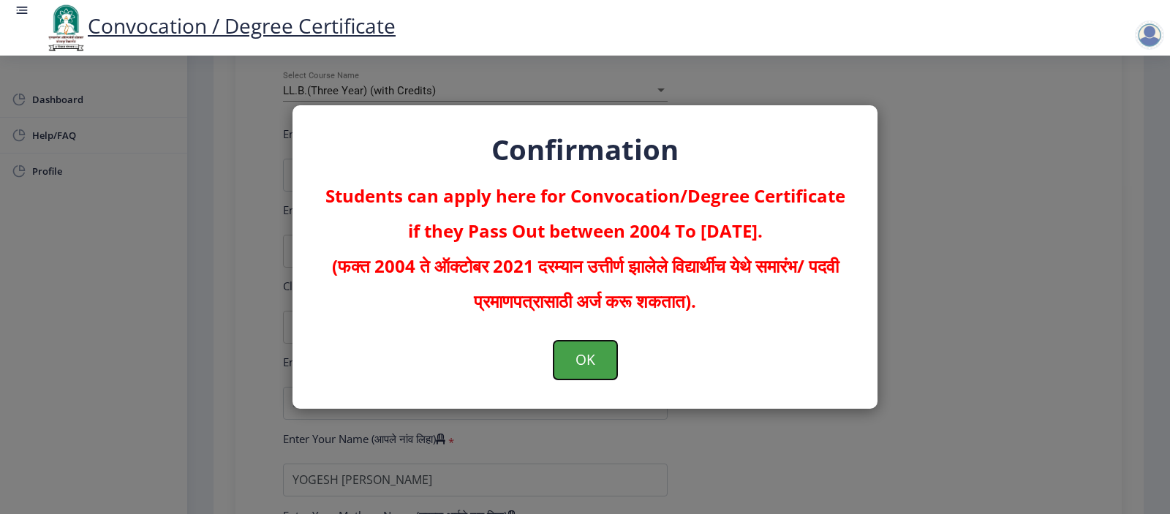
click at [581, 359] on button "OK" at bounding box center [586, 360] width 64 height 38
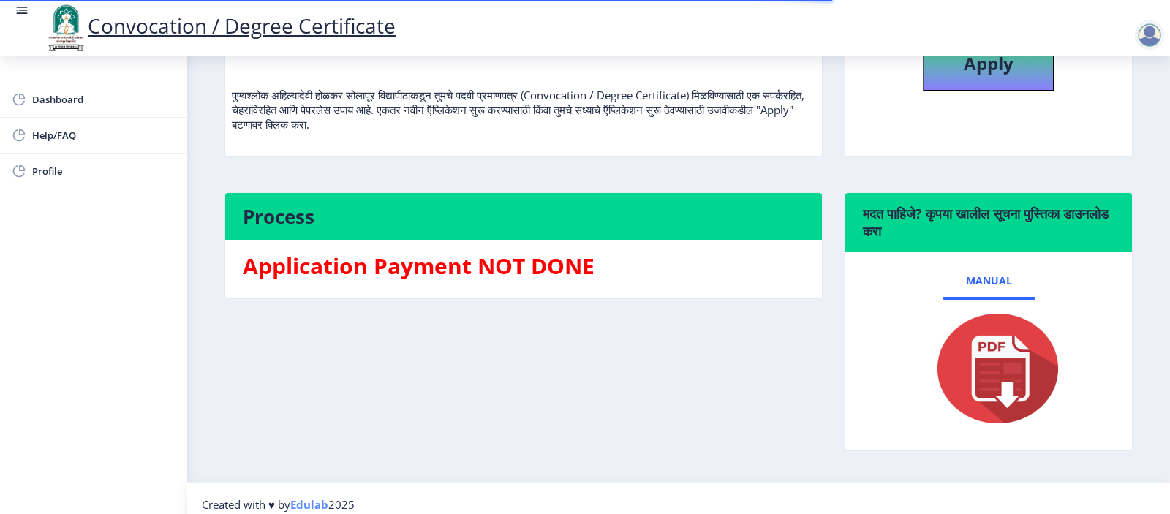
scroll to position [195, 0]
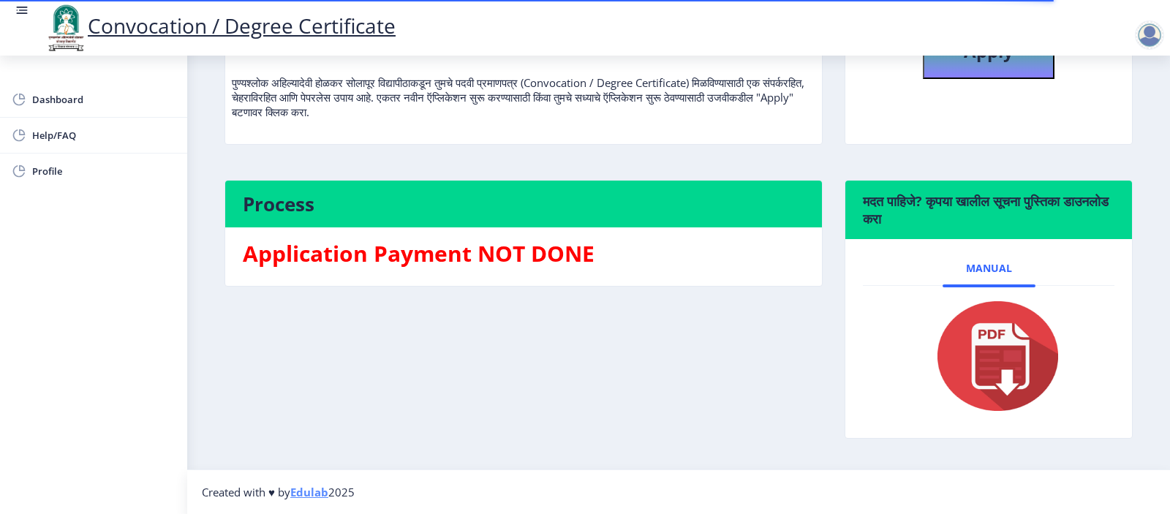
click at [1002, 352] on img at bounding box center [989, 356] width 146 height 117
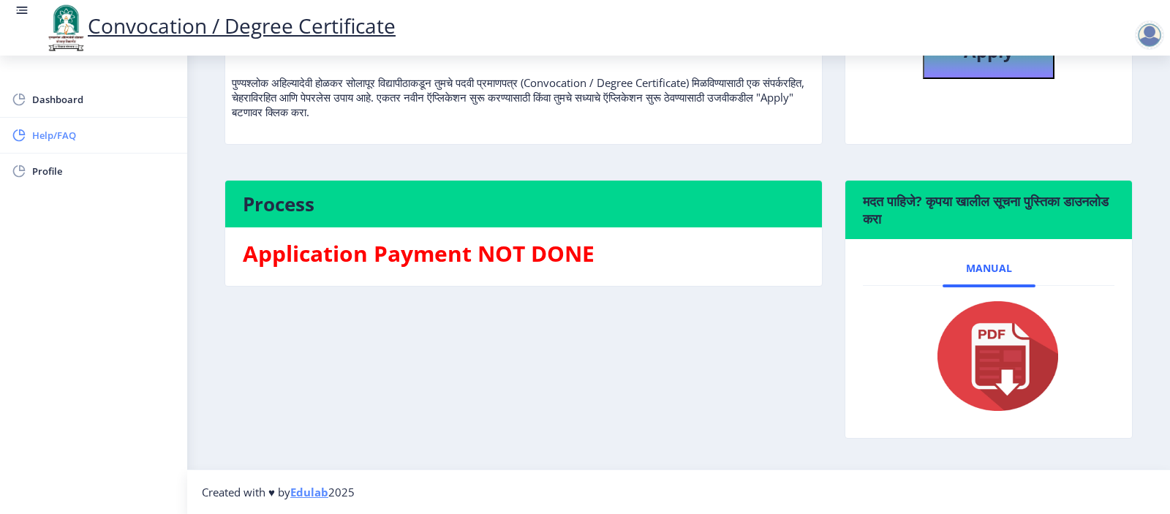
click at [49, 125] on link "Help/FAQ" at bounding box center [93, 135] width 187 height 35
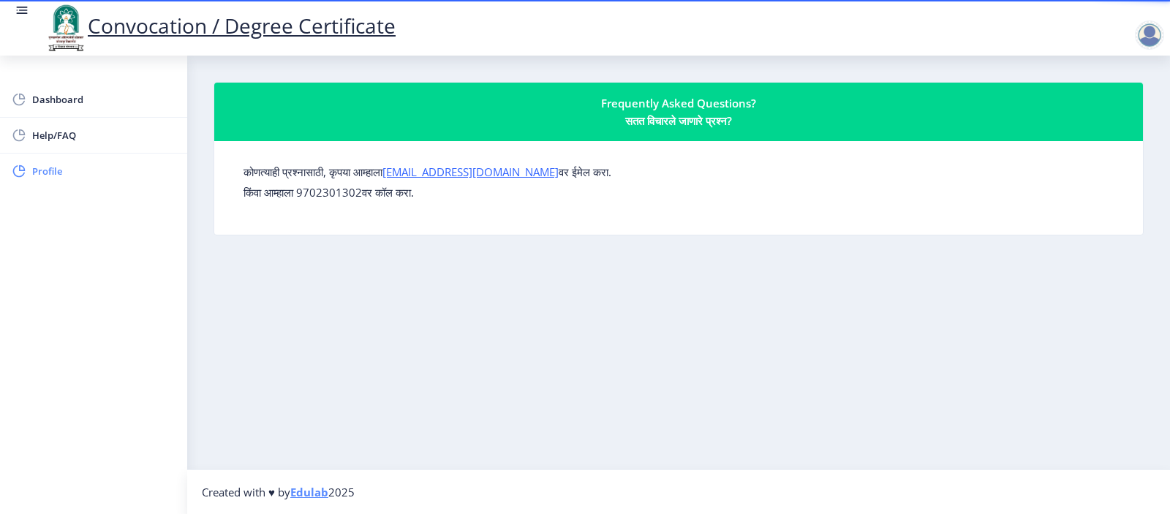
click at [55, 173] on span "Profile" at bounding box center [103, 171] width 143 height 18
select select "[DEMOGRAPHIC_DATA]"
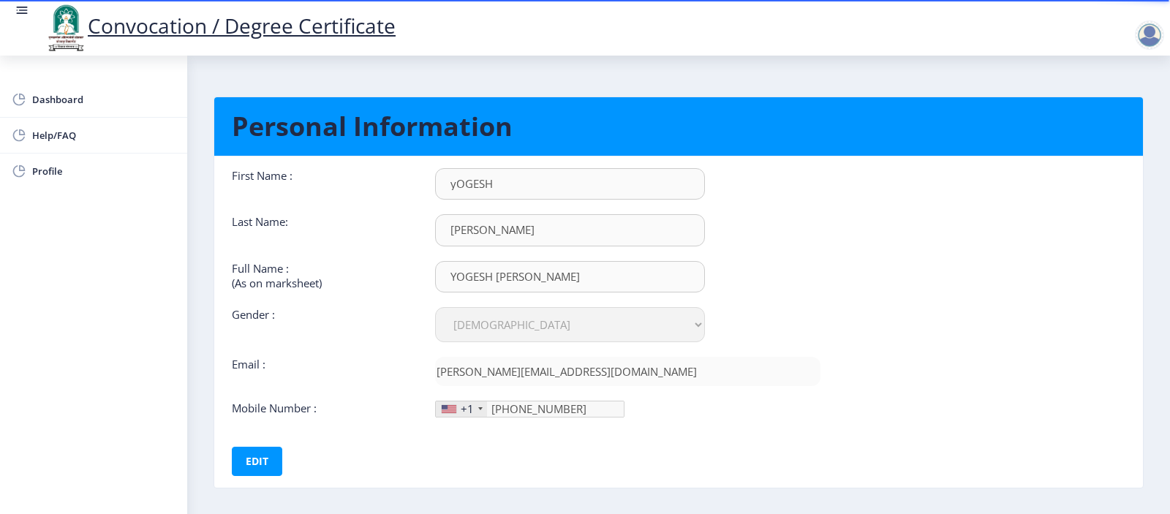
click at [475, 416] on div "+1" at bounding box center [461, 408] width 51 height 15
click at [475, 412] on div "+1" at bounding box center [461, 408] width 51 height 15
click at [462, 413] on div "+1" at bounding box center [467, 408] width 13 height 15
click at [476, 412] on div "+1" at bounding box center [461, 408] width 51 height 15
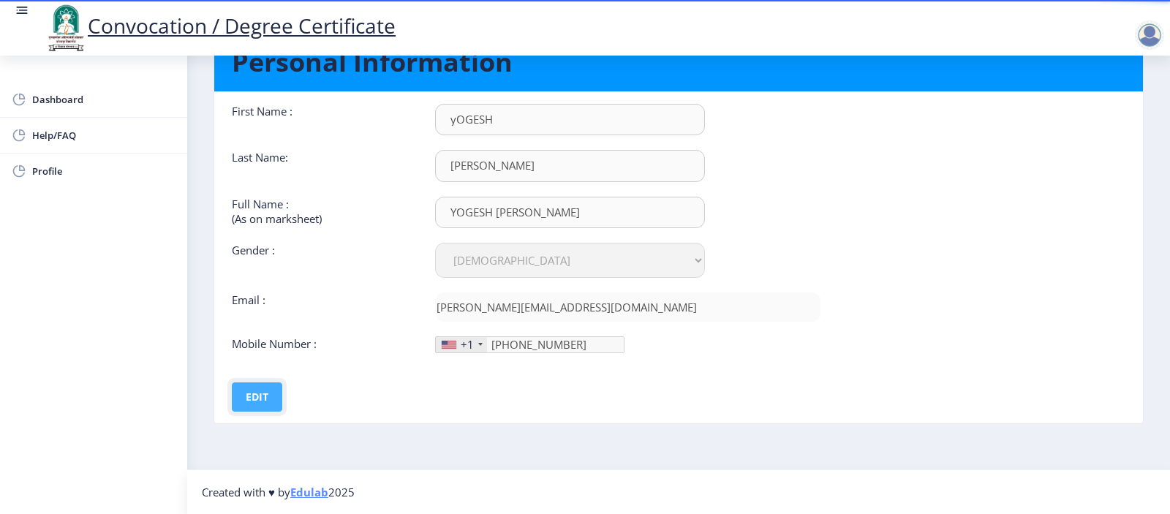
click at [266, 401] on button "Edit" at bounding box center [257, 396] width 50 height 29
click at [480, 347] on div "+1" at bounding box center [461, 344] width 51 height 15
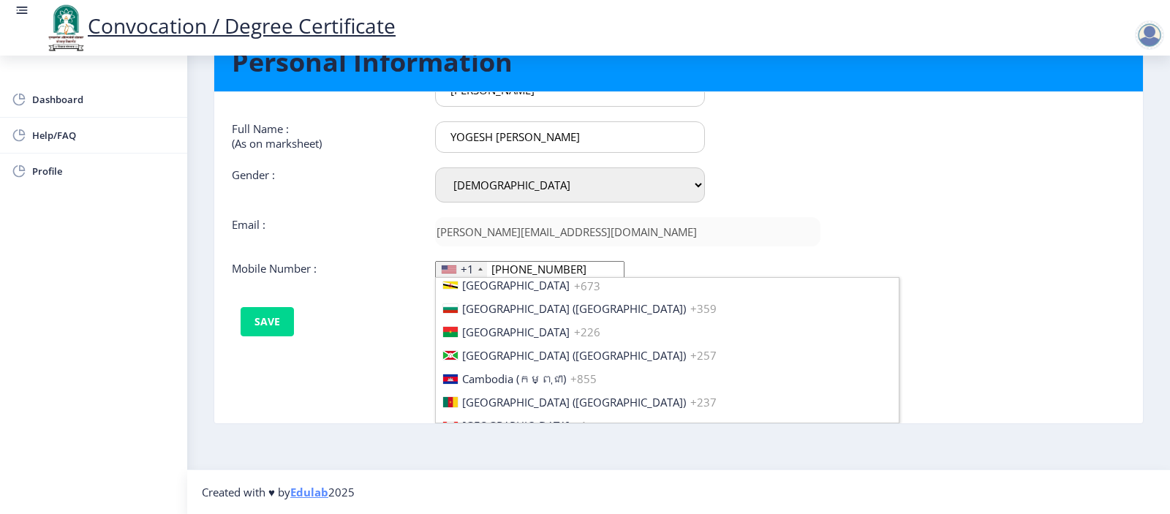
scroll to position [0, 0]
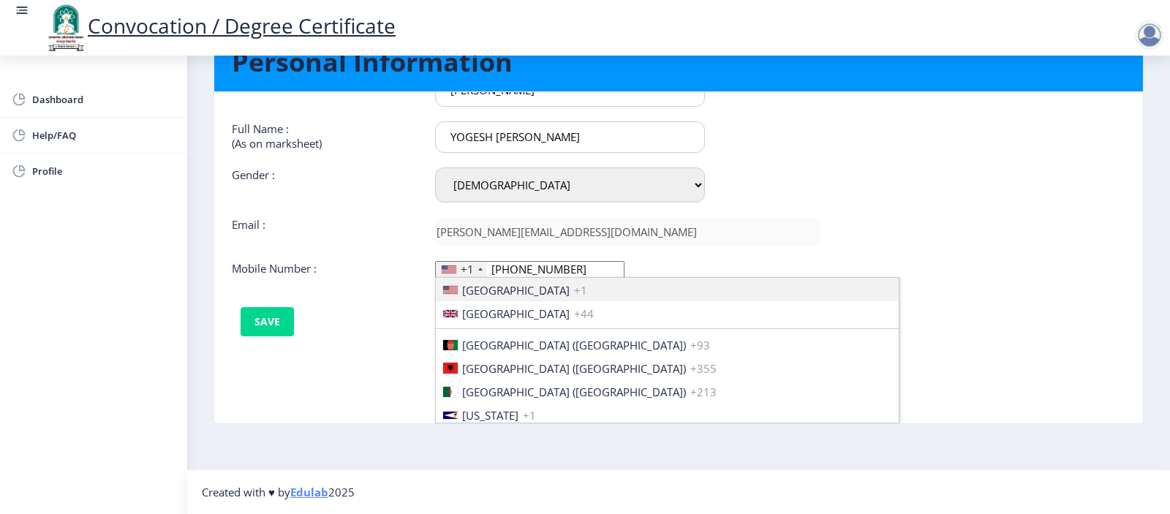
click at [468, 268] on div "+1" at bounding box center [461, 269] width 51 height 15
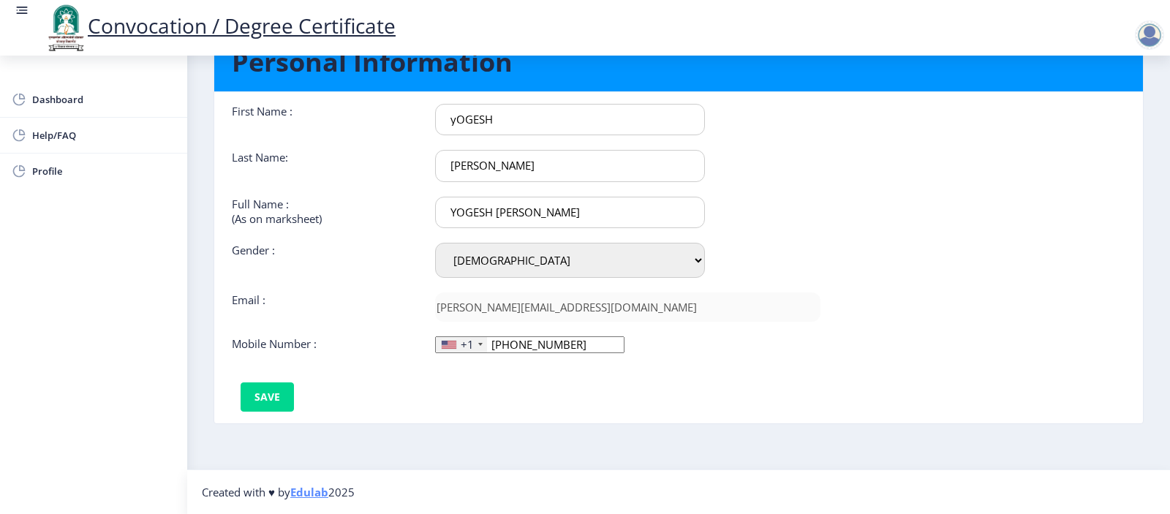
click at [468, 342] on div "+1" at bounding box center [467, 344] width 13 height 15
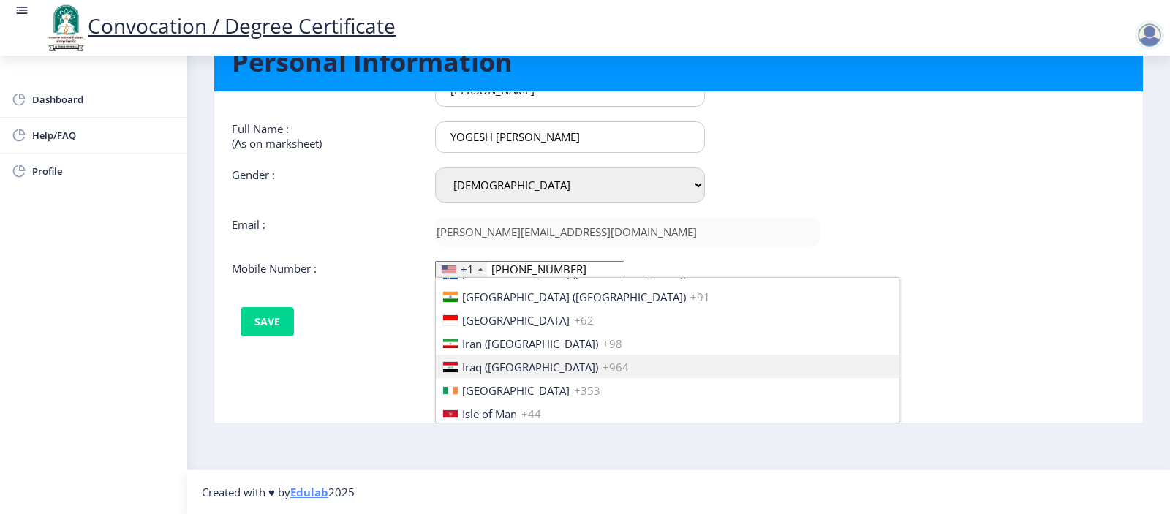
scroll to position [2281, 0]
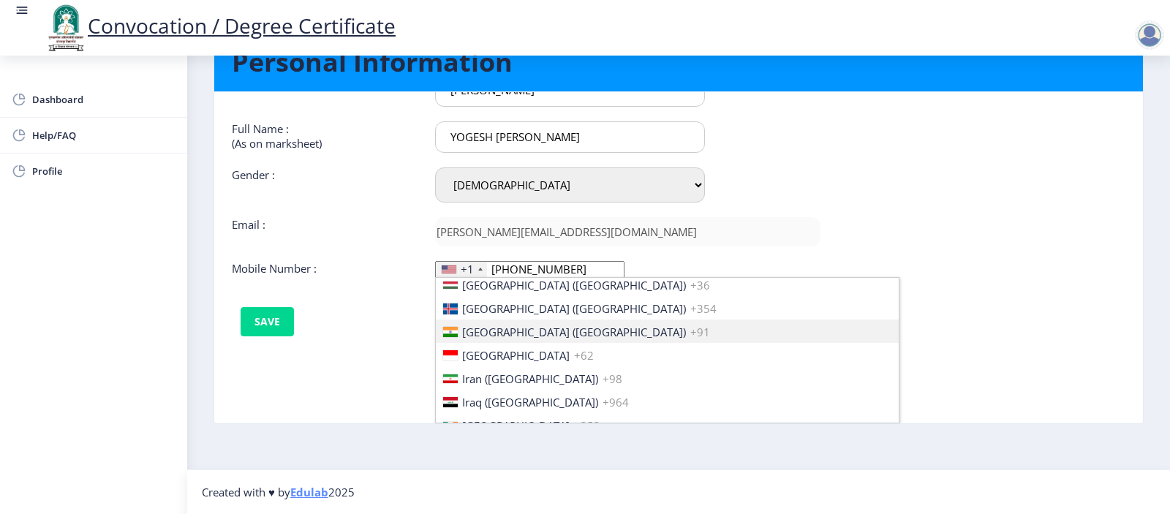
click at [690, 334] on span "+91" at bounding box center [700, 332] width 20 height 15
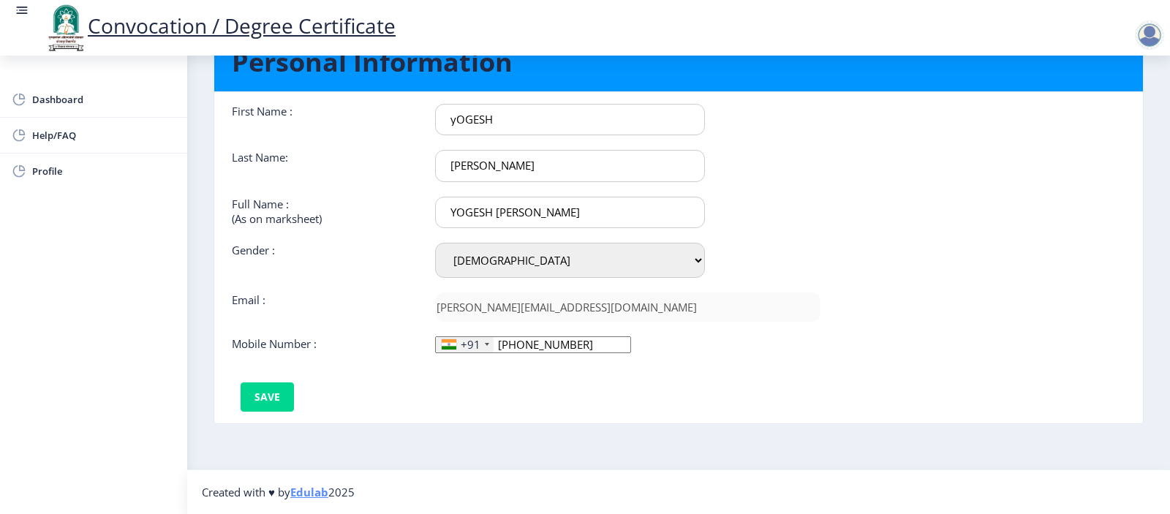
click at [456, 118] on input "yOGESH" at bounding box center [569, 119] width 269 height 31
type input "YOGESH"
click at [451, 166] on input "[PERSON_NAME]" at bounding box center [569, 165] width 269 height 31
type input "[PERSON_NAME]"
click at [259, 404] on button "Save" at bounding box center [267, 396] width 53 height 29
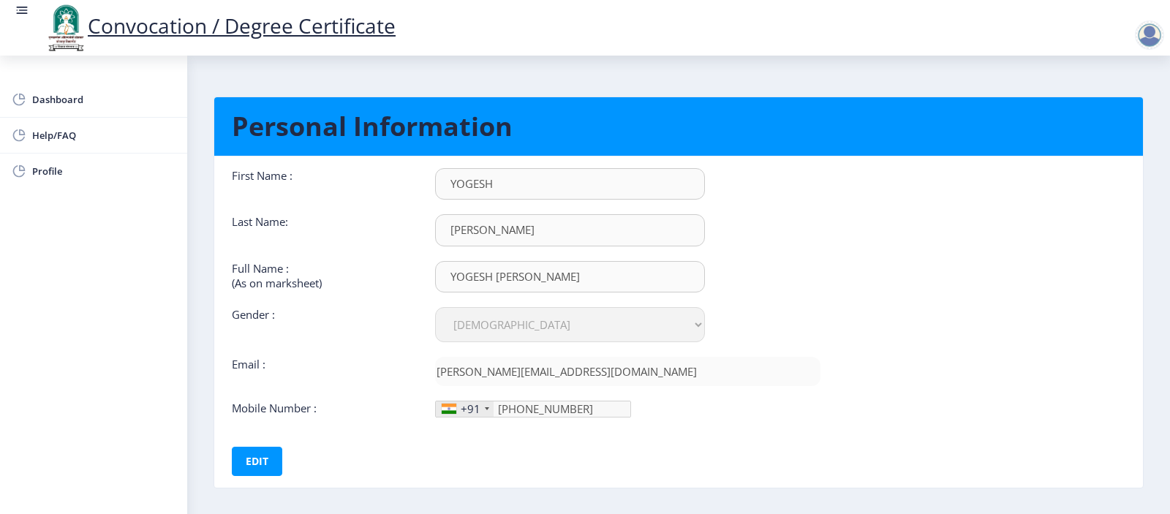
scroll to position [71, 0]
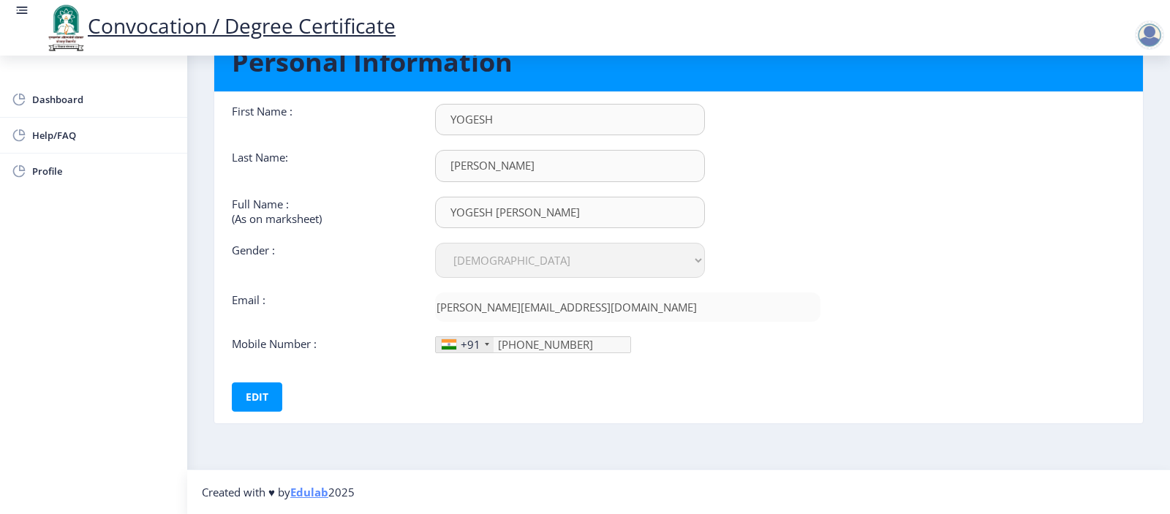
click at [320, 495] on link "Edulab" at bounding box center [309, 492] width 38 height 15
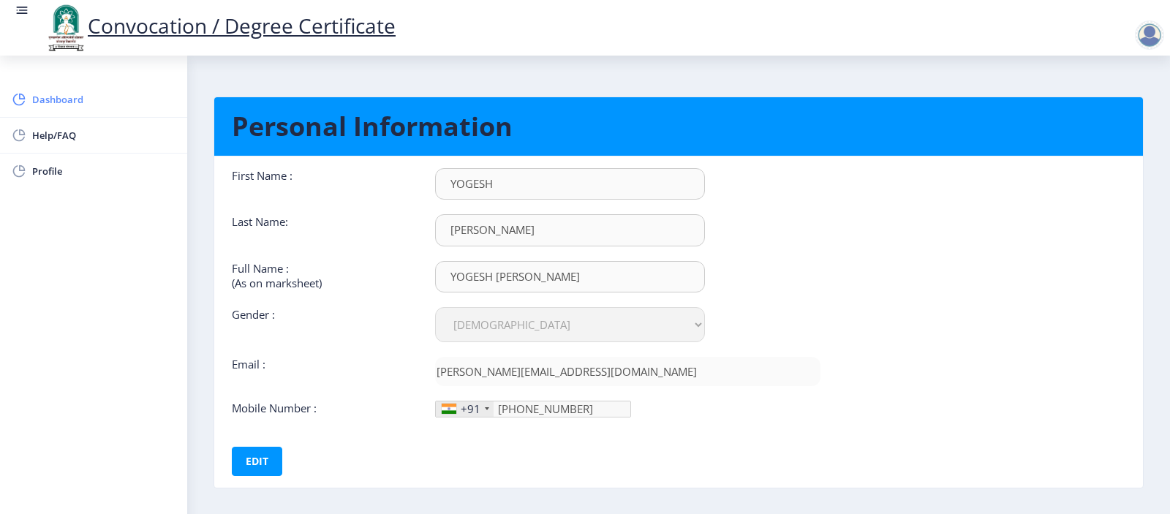
click at [87, 101] on span "Dashboard" at bounding box center [103, 100] width 143 height 18
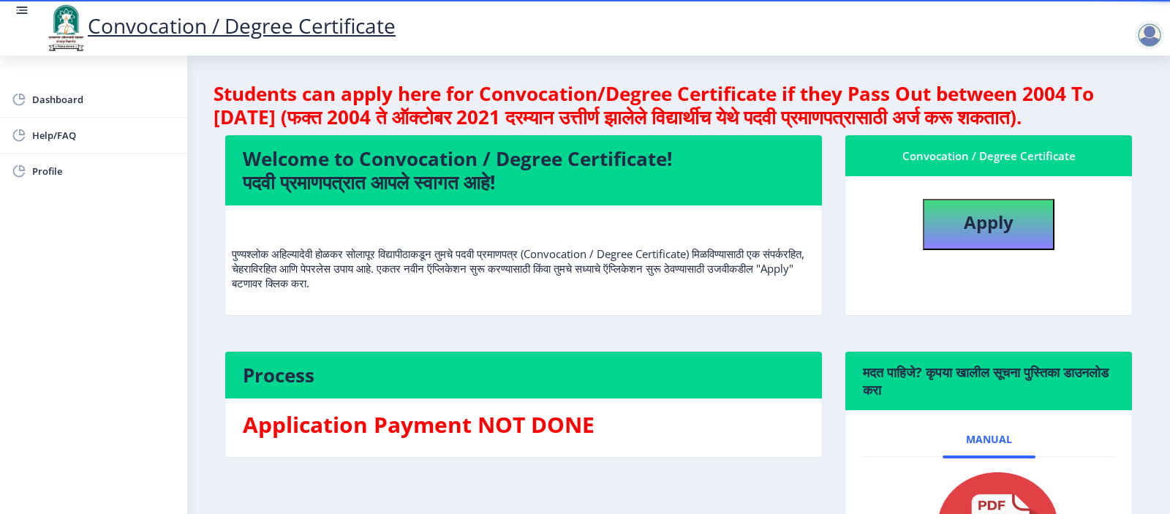
click at [1150, 37] on div at bounding box center [1149, 34] width 29 height 29
click at [15, 9] on icon at bounding box center [22, 10] width 15 height 15
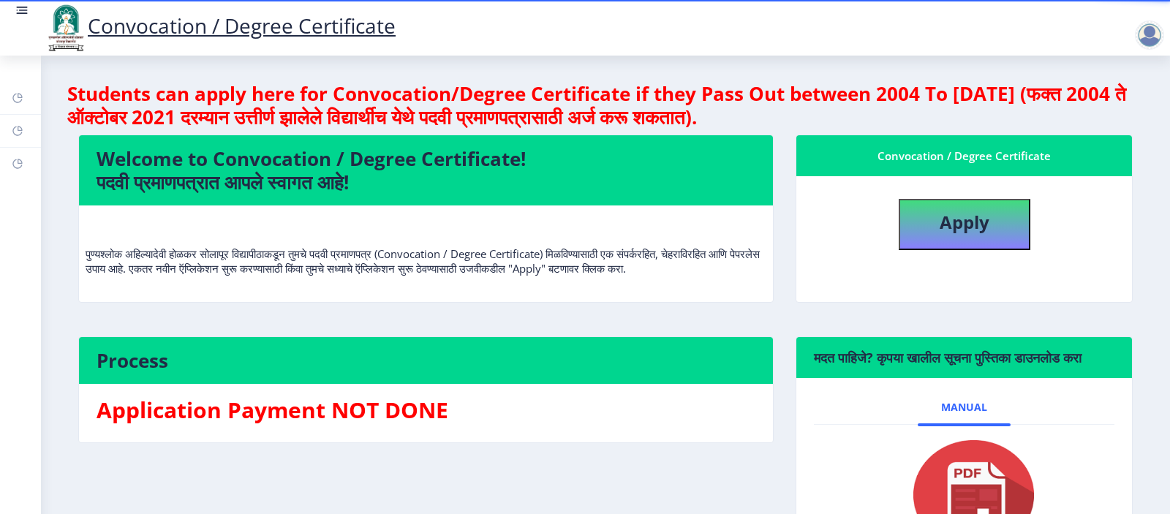
click at [15, 9] on icon at bounding box center [22, 10] width 15 height 15
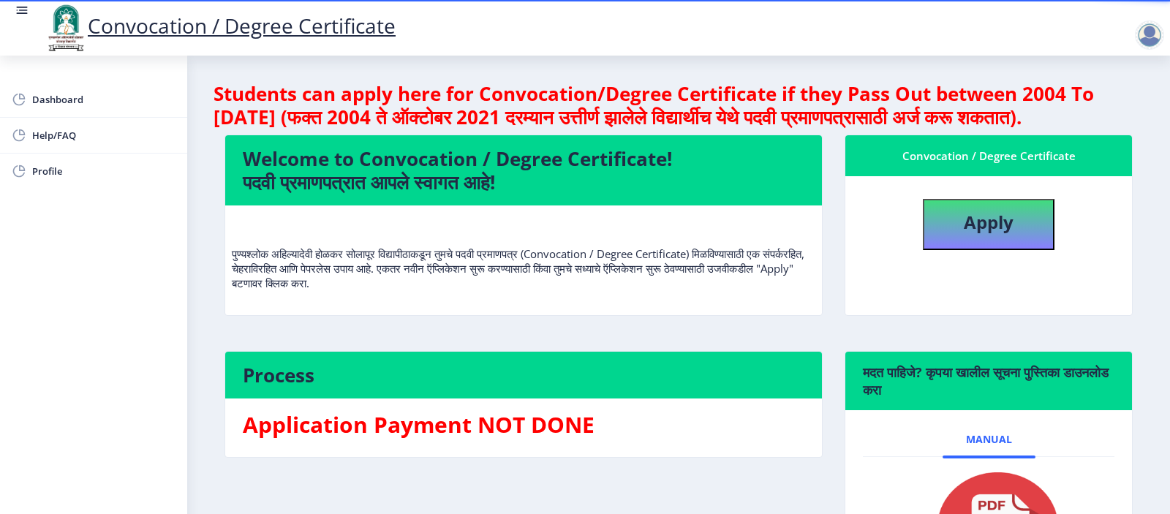
click at [15, 9] on icon at bounding box center [22, 10] width 15 height 15
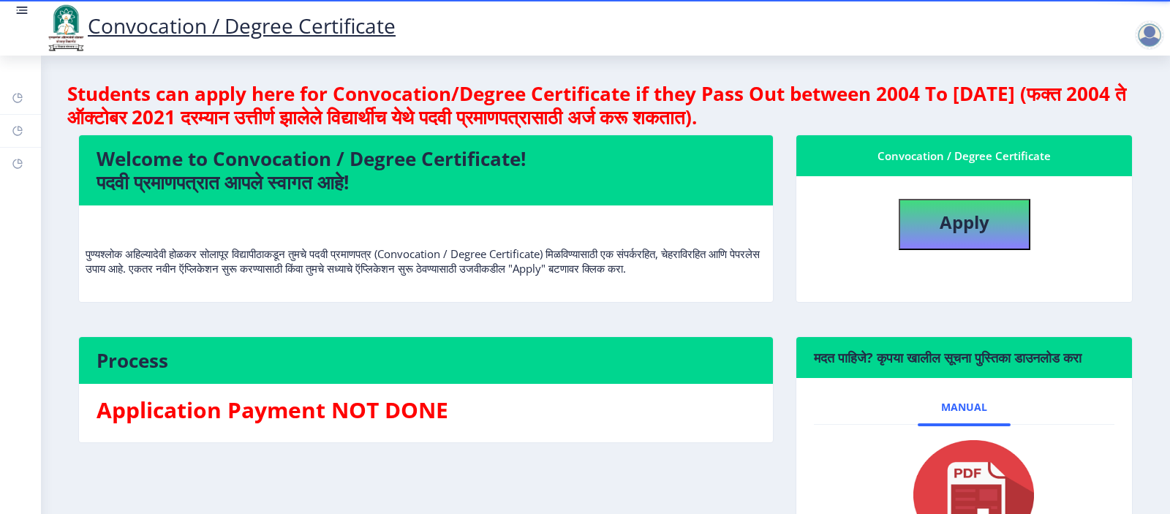
click at [1154, 30] on div at bounding box center [1149, 34] width 29 height 29
click at [1109, 114] on span "Log out" at bounding box center [1112, 114] width 94 height 18
